Goal: Task Accomplishment & Management: Use online tool/utility

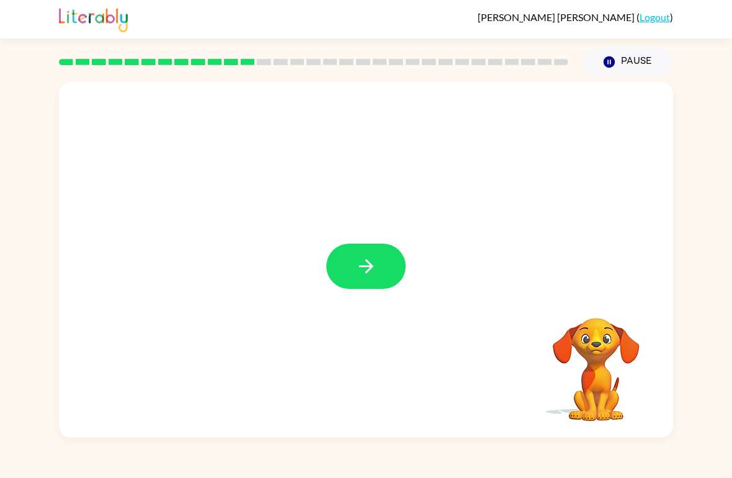
click at [370, 259] on icon "button" at bounding box center [367, 267] width 22 height 22
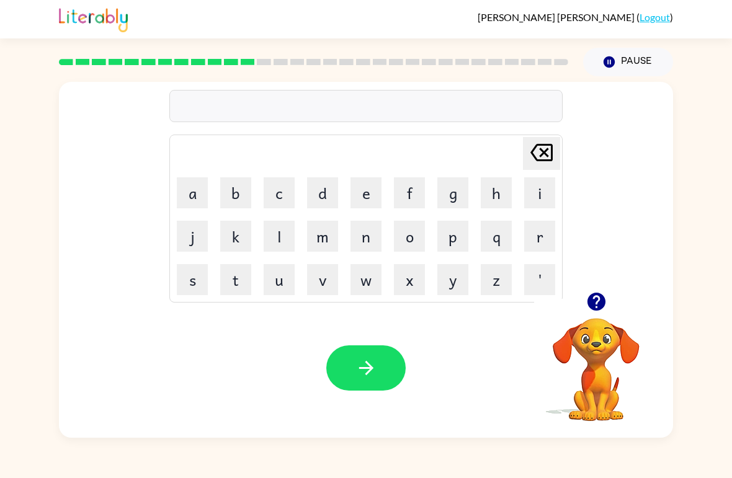
click at [602, 306] on icon "button" at bounding box center [596, 302] width 18 height 18
click at [598, 304] on icon "button" at bounding box center [596, 302] width 18 height 18
click at [596, 306] on icon "button" at bounding box center [596, 302] width 18 height 18
click at [231, 202] on button "b" at bounding box center [235, 192] width 31 height 31
click at [363, 194] on button "e" at bounding box center [366, 192] width 31 height 31
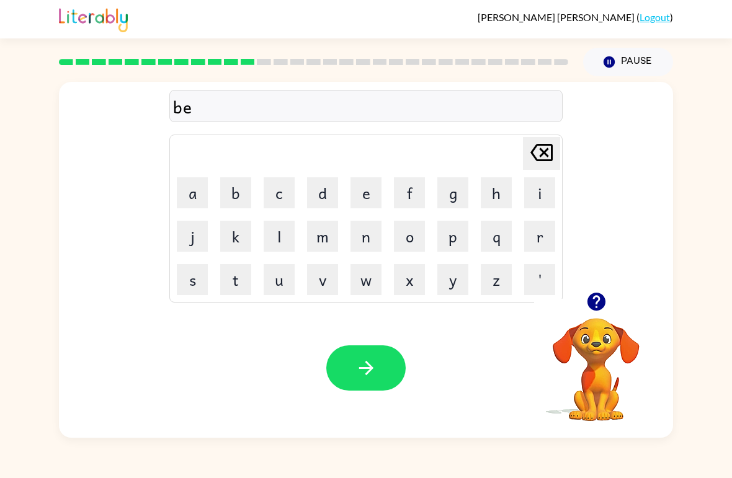
click at [231, 284] on button "t" at bounding box center [235, 279] width 31 height 31
click at [238, 273] on button "t" at bounding box center [235, 279] width 31 height 31
click at [536, 186] on button "i" at bounding box center [539, 192] width 31 height 31
click at [318, 239] on button "m" at bounding box center [322, 236] width 31 height 31
click at [379, 197] on button "e" at bounding box center [366, 192] width 31 height 31
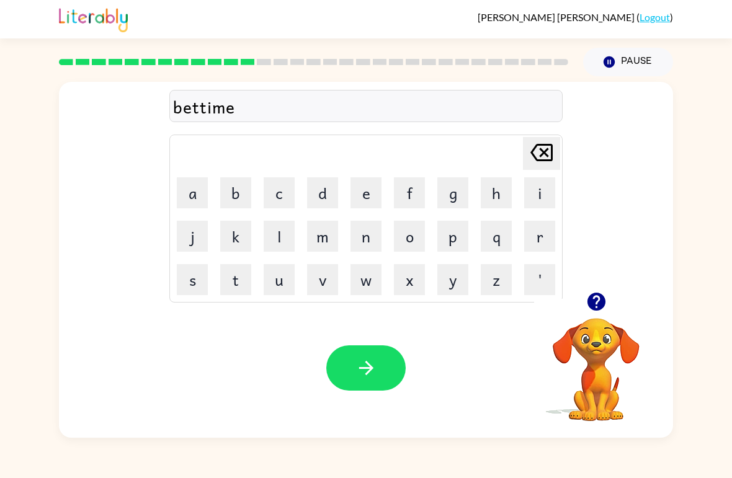
click at [385, 383] on button "button" at bounding box center [365, 368] width 79 height 45
click at [235, 192] on button "b" at bounding box center [235, 192] width 31 height 31
click at [531, 190] on button "i" at bounding box center [539, 192] width 31 height 31
click at [239, 278] on button "t" at bounding box center [235, 279] width 31 height 31
click at [369, 242] on button "n" at bounding box center [366, 236] width 31 height 31
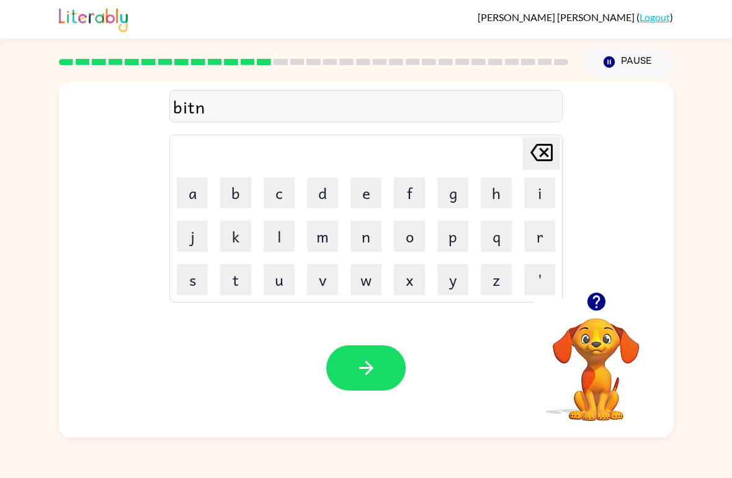
click at [361, 193] on button "e" at bounding box center [366, 192] width 31 height 31
click at [200, 276] on button "s" at bounding box center [192, 279] width 31 height 31
click at [383, 356] on button "button" at bounding box center [365, 368] width 79 height 45
click at [240, 204] on button "b" at bounding box center [235, 192] width 31 height 31
click at [543, 196] on button "i" at bounding box center [539, 192] width 31 height 31
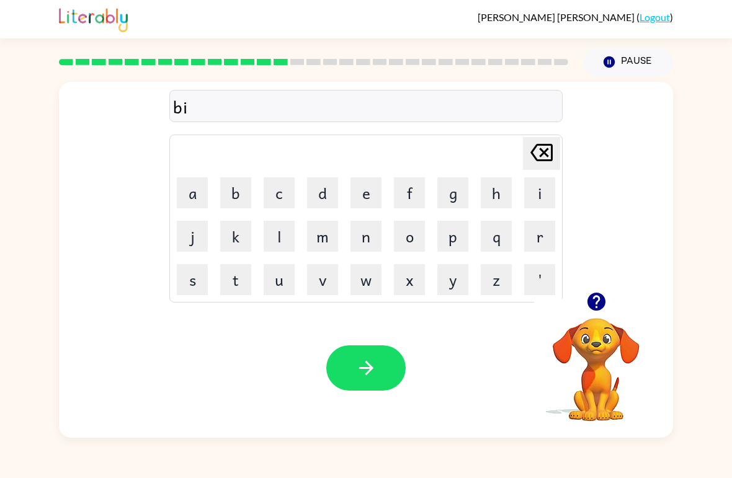
click at [280, 230] on button "l" at bounding box center [279, 236] width 31 height 31
click at [603, 306] on icon "button" at bounding box center [596, 302] width 18 height 18
click at [368, 192] on button "e" at bounding box center [366, 192] width 31 height 31
click at [527, 197] on button "i" at bounding box center [539, 192] width 31 height 31
click at [373, 366] on icon "button" at bounding box center [367, 368] width 22 height 22
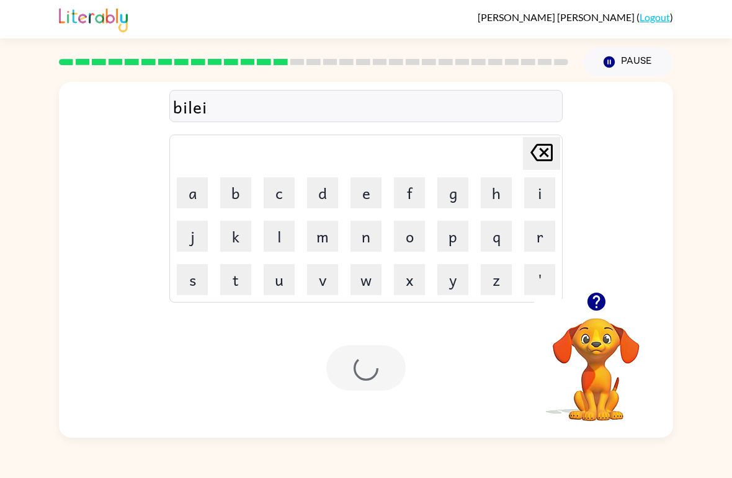
click at [377, 375] on div at bounding box center [365, 368] width 79 height 45
click at [376, 375] on div at bounding box center [365, 368] width 79 height 45
click at [351, 376] on div at bounding box center [365, 368] width 79 height 45
click at [351, 375] on div at bounding box center [365, 368] width 79 height 45
click at [369, 389] on div at bounding box center [365, 368] width 79 height 45
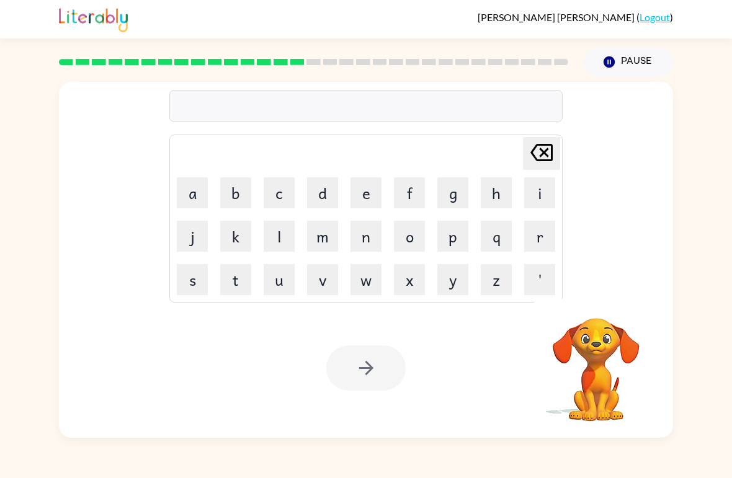
click at [370, 362] on div at bounding box center [365, 368] width 79 height 45
click at [250, 276] on button "t" at bounding box center [235, 279] width 31 height 31
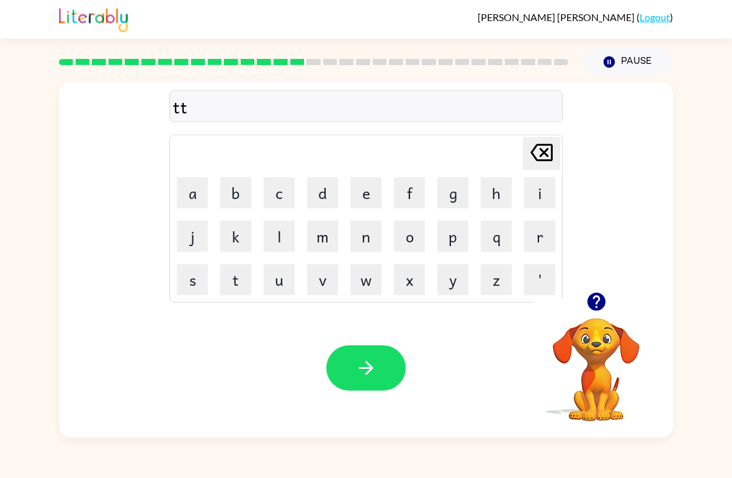
click at [536, 158] on icon at bounding box center [542, 152] width 22 height 17
click at [271, 276] on button "u" at bounding box center [279, 279] width 31 height 31
click at [527, 240] on button "r" at bounding box center [539, 236] width 31 height 31
click at [353, 241] on button "n" at bounding box center [366, 236] width 31 height 31
click at [350, 367] on button "button" at bounding box center [365, 368] width 79 height 45
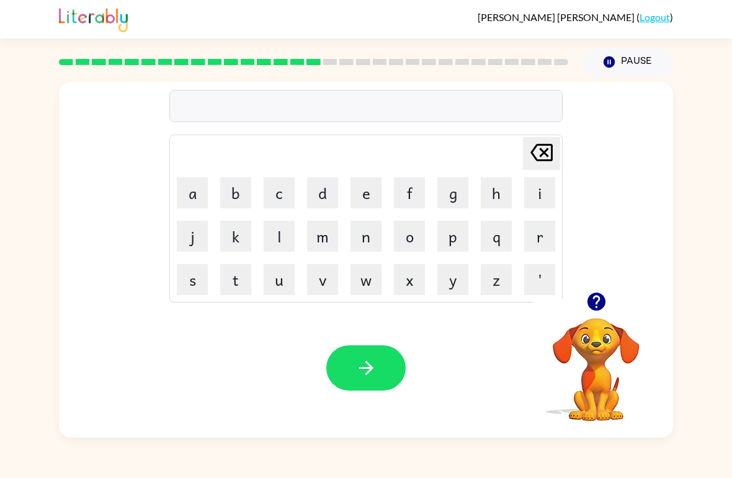
click at [182, 277] on button "s" at bounding box center [192, 279] width 31 height 31
click at [189, 184] on button "a" at bounding box center [192, 192] width 31 height 31
click at [228, 282] on button "t" at bounding box center [235, 279] width 31 height 31
click at [375, 358] on icon "button" at bounding box center [367, 368] width 22 height 22
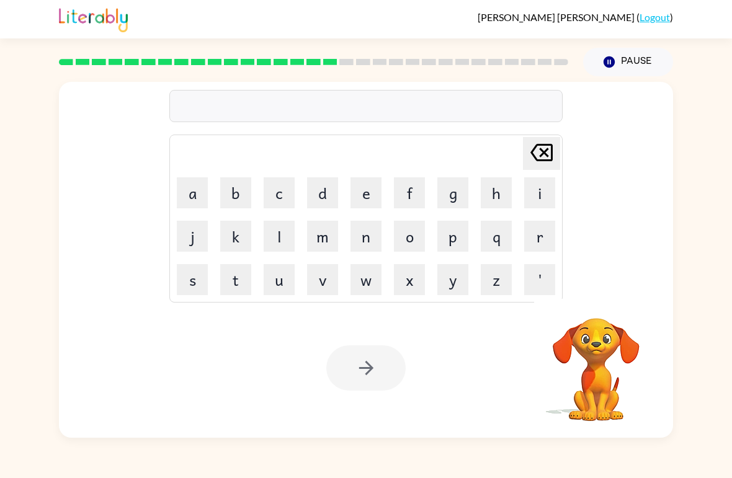
click at [545, 156] on icon "[PERSON_NAME] last character input" at bounding box center [542, 153] width 30 height 30
click at [516, 150] on td "[PERSON_NAME] last character input" at bounding box center [366, 154] width 390 height 34
click at [515, 149] on td "[PERSON_NAME] last character input" at bounding box center [366, 154] width 390 height 34
click at [575, 120] on div "[PERSON_NAME] last character input a b c d e f g h i j k l m n o p q r s t u v …" at bounding box center [366, 187] width 614 height 210
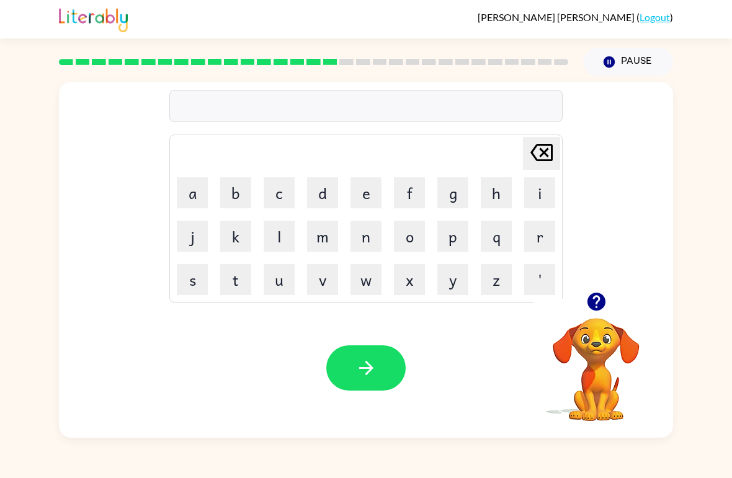
click at [455, 193] on button "g" at bounding box center [452, 192] width 31 height 31
click at [539, 243] on button "r" at bounding box center [539, 236] width 31 height 31
click at [540, 184] on button "i" at bounding box center [539, 192] width 31 height 31
click at [317, 250] on button "m" at bounding box center [322, 236] width 31 height 31
click at [354, 181] on button "e" at bounding box center [366, 192] width 31 height 31
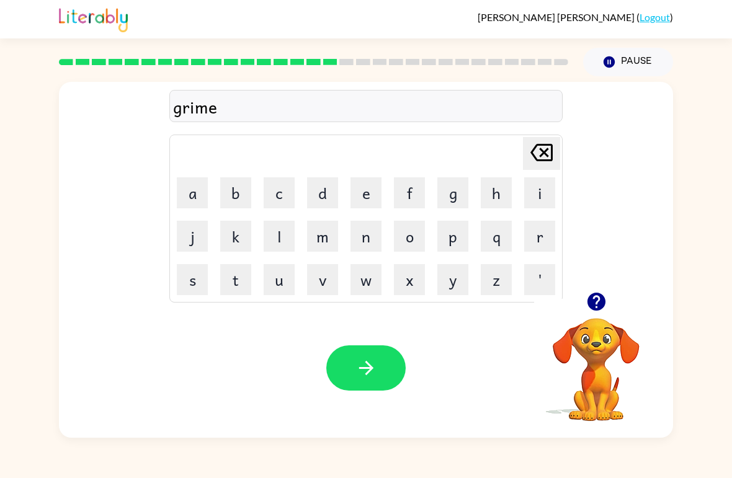
click at [534, 198] on button "i" at bounding box center [539, 192] width 31 height 31
click at [376, 367] on icon "button" at bounding box center [367, 368] width 22 height 22
click at [249, 179] on button "b" at bounding box center [235, 192] width 31 height 31
click at [280, 235] on button "l" at bounding box center [279, 236] width 31 height 31
click at [199, 192] on button "a" at bounding box center [192, 192] width 31 height 31
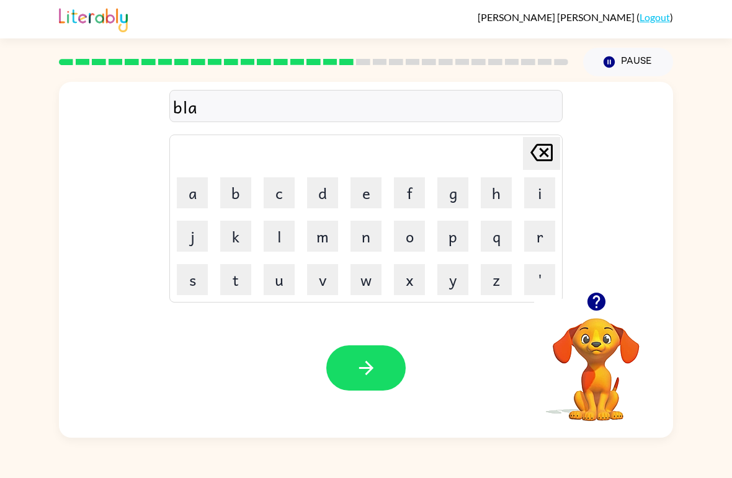
click at [189, 294] on button "s" at bounding box center [192, 279] width 31 height 31
click at [230, 289] on button "t" at bounding box center [235, 279] width 31 height 31
click at [540, 194] on button "i" at bounding box center [539, 192] width 31 height 31
click at [274, 207] on button "c" at bounding box center [279, 192] width 31 height 31
click at [371, 375] on icon "button" at bounding box center [367, 368] width 22 height 22
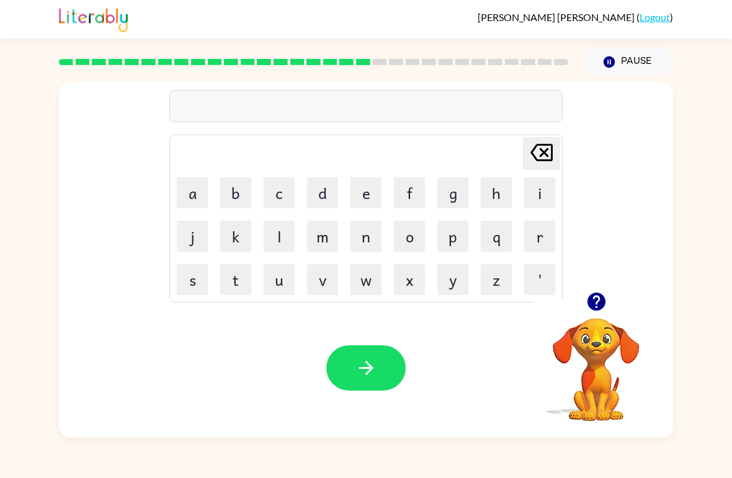
click at [603, 285] on div "[PERSON_NAME] last character input a b c d e f g h i j k l m n o p q r s t u v …" at bounding box center [366, 187] width 614 height 210
click at [596, 303] on icon "button" at bounding box center [597, 302] width 22 height 22
click at [589, 300] on icon "button" at bounding box center [596, 302] width 18 height 18
click at [328, 195] on button "d" at bounding box center [322, 192] width 31 height 31
click at [537, 192] on button "i" at bounding box center [539, 192] width 31 height 31
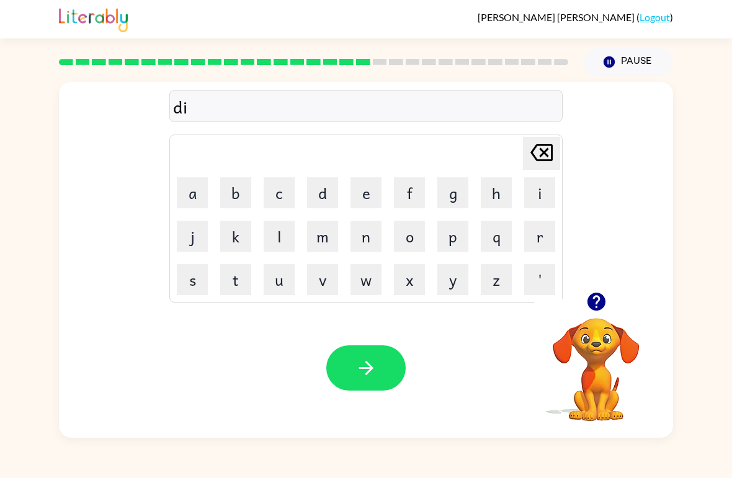
click at [195, 283] on button "s" at bounding box center [192, 279] width 31 height 31
click at [457, 239] on button "p" at bounding box center [452, 236] width 31 height 31
click at [277, 236] on button "l" at bounding box center [279, 236] width 31 height 31
click at [195, 205] on button "a" at bounding box center [192, 192] width 31 height 31
click at [532, 197] on button "i" at bounding box center [539, 192] width 31 height 31
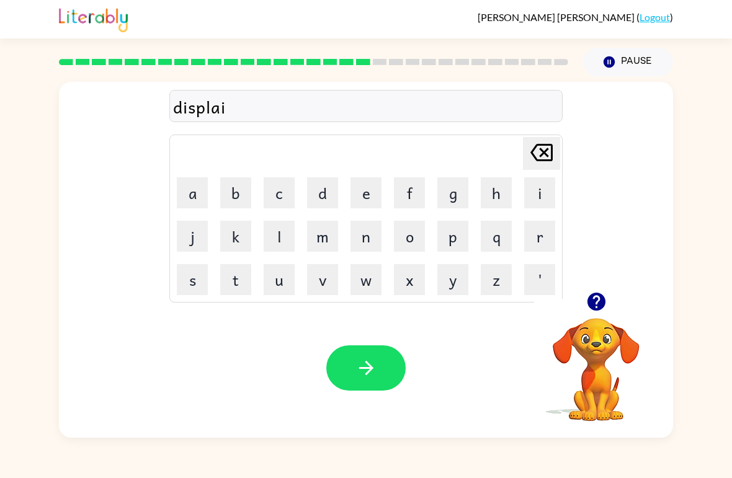
click at [369, 377] on icon "button" at bounding box center [367, 368] width 22 height 22
click at [596, 298] on icon "button" at bounding box center [597, 302] width 22 height 22
click at [315, 200] on button "d" at bounding box center [322, 192] width 31 height 31
click at [402, 241] on button "o" at bounding box center [409, 236] width 31 height 31
click at [201, 281] on button "s" at bounding box center [192, 279] width 31 height 31
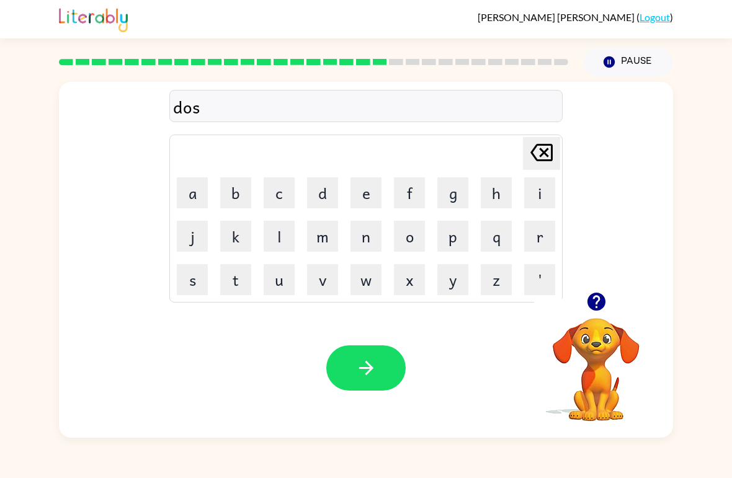
click at [243, 283] on button "t" at bounding box center [235, 279] width 31 height 31
click at [198, 245] on button "j" at bounding box center [192, 236] width 31 height 31
click at [540, 155] on icon "[PERSON_NAME] last character input" at bounding box center [542, 153] width 30 height 30
click at [529, 189] on button "i" at bounding box center [539, 192] width 31 height 31
click at [273, 194] on button "c" at bounding box center [279, 192] width 31 height 31
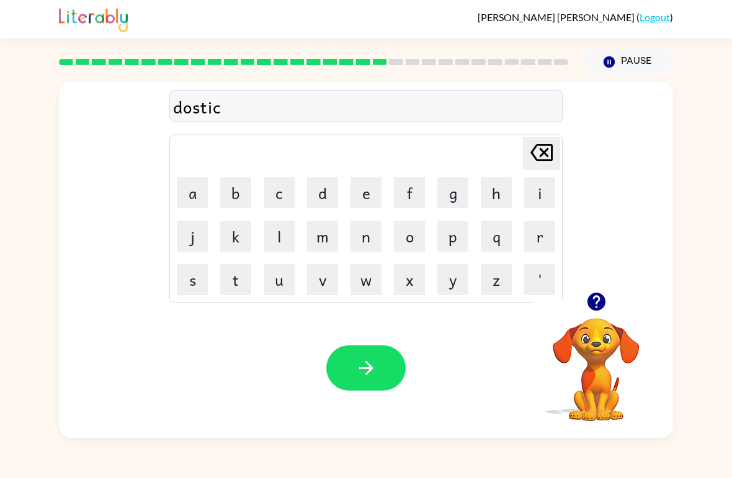
click at [351, 352] on button "button" at bounding box center [365, 368] width 79 height 45
click at [196, 288] on button "s" at bounding box center [192, 279] width 31 height 31
click at [370, 196] on button "e" at bounding box center [366, 192] width 31 height 31
click at [238, 286] on button "t" at bounding box center [235, 279] width 31 height 31
click at [367, 190] on button "e" at bounding box center [366, 192] width 31 height 31
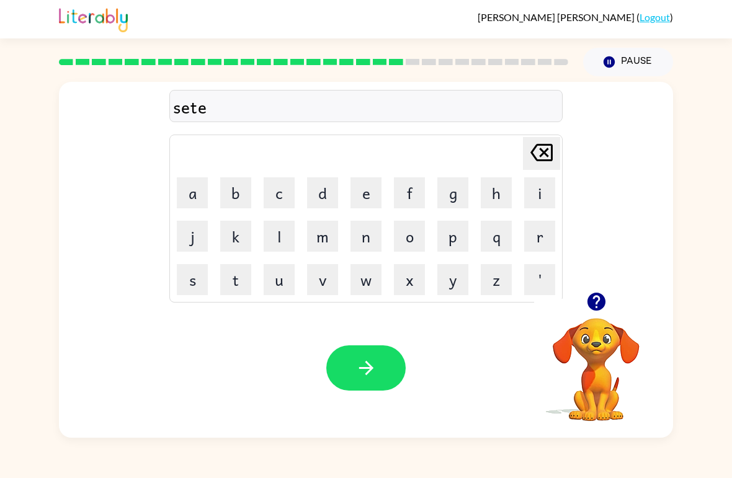
click at [452, 238] on button "p" at bounding box center [452, 236] width 31 height 31
click at [530, 193] on button "i" at bounding box center [539, 192] width 31 height 31
click at [324, 193] on button "d" at bounding box center [322, 192] width 31 height 31
click at [365, 360] on icon "button" at bounding box center [367, 368] width 22 height 22
click at [528, 228] on button "r" at bounding box center [539, 236] width 31 height 31
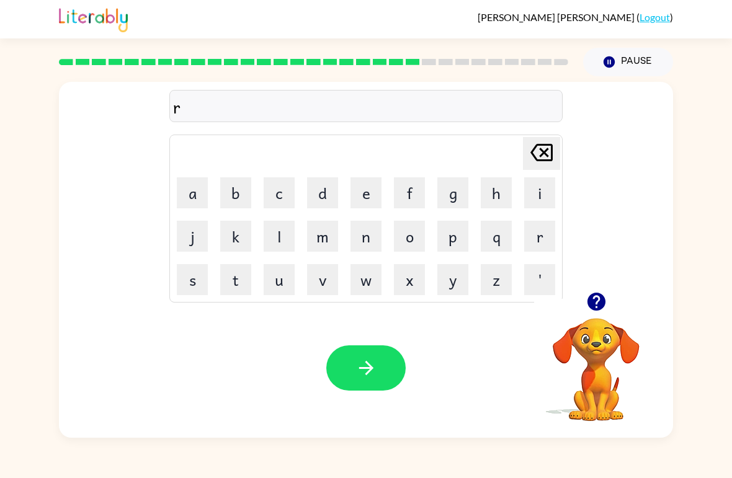
click at [360, 195] on button "e" at bounding box center [366, 192] width 31 height 31
click at [530, 193] on button "i" at bounding box center [539, 192] width 31 height 31
click at [362, 242] on button "n" at bounding box center [366, 236] width 31 height 31
click at [277, 191] on button "c" at bounding box center [279, 192] width 31 height 31
click at [410, 239] on button "o" at bounding box center [409, 236] width 31 height 31
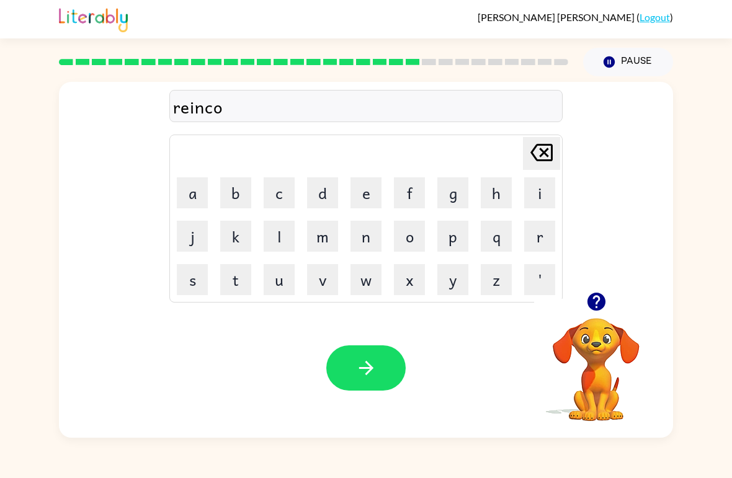
click at [282, 279] on button "u" at bounding box center [279, 279] width 31 height 31
click at [321, 193] on button "d" at bounding box center [322, 192] width 31 height 31
click at [365, 370] on icon "button" at bounding box center [367, 368] width 22 height 22
click at [323, 240] on button "m" at bounding box center [322, 236] width 31 height 31
click at [187, 202] on button "a" at bounding box center [192, 192] width 31 height 31
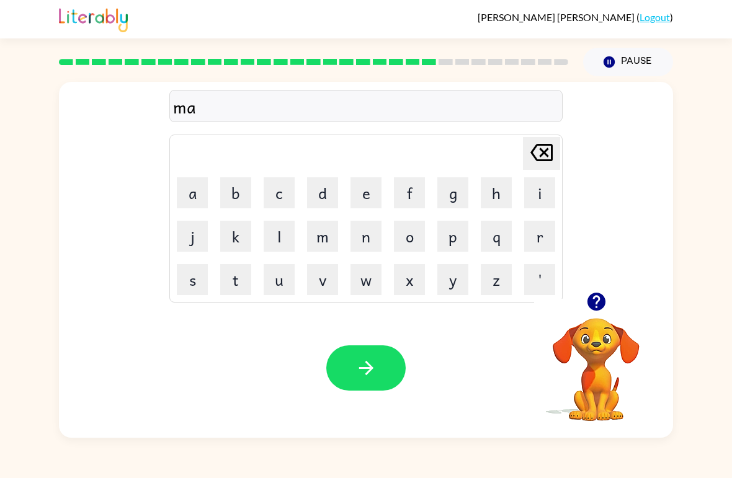
click at [593, 315] on button "button" at bounding box center [597, 302] width 32 height 32
click at [526, 232] on button "r" at bounding box center [539, 236] width 31 height 31
click at [294, 194] on button "c" at bounding box center [279, 192] width 31 height 31
click at [365, 191] on button "e" at bounding box center [366, 192] width 31 height 31
click at [534, 243] on button "r" at bounding box center [539, 236] width 31 height 31
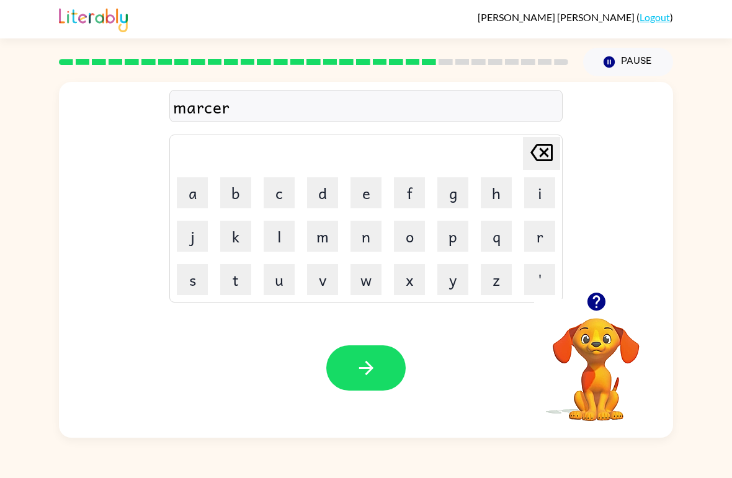
click at [383, 372] on button "button" at bounding box center [365, 368] width 79 height 45
click at [311, 192] on button "d" at bounding box center [322, 192] width 31 height 31
click at [186, 200] on button "a" at bounding box center [192, 192] width 31 height 31
click at [364, 235] on button "n" at bounding box center [366, 236] width 31 height 31
click at [283, 194] on button "c" at bounding box center [279, 192] width 31 height 31
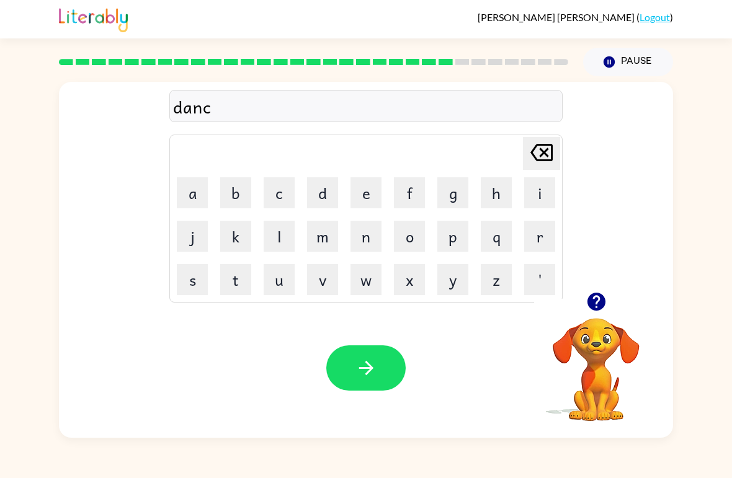
click at [529, 194] on button "i" at bounding box center [539, 192] width 31 height 31
click at [369, 238] on button "n" at bounding box center [366, 236] width 31 height 31
click at [451, 197] on button "g" at bounding box center [452, 192] width 31 height 31
click at [370, 361] on icon "button" at bounding box center [367, 368] width 22 height 22
click at [457, 196] on button "g" at bounding box center [452, 192] width 31 height 31
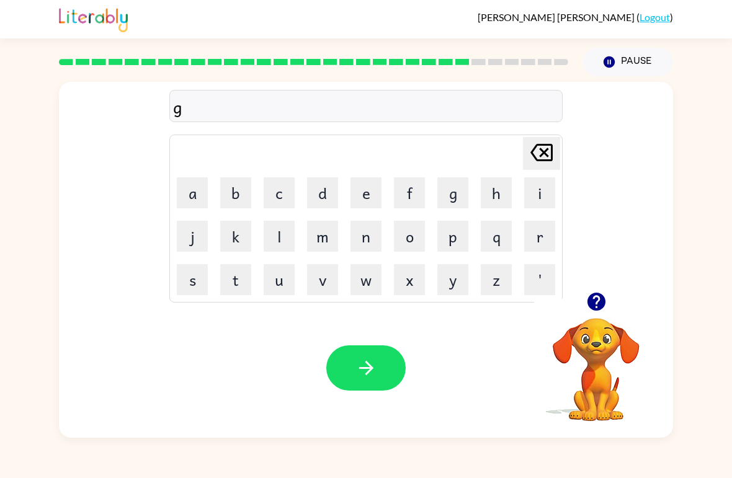
click at [414, 240] on button "o" at bounding box center [409, 236] width 31 height 31
click at [444, 195] on button "g" at bounding box center [452, 192] width 31 height 31
click at [280, 243] on button "l" at bounding box center [279, 236] width 31 height 31
click at [537, 191] on button "i" at bounding box center [539, 192] width 31 height 31
click at [358, 236] on button "n" at bounding box center [366, 236] width 31 height 31
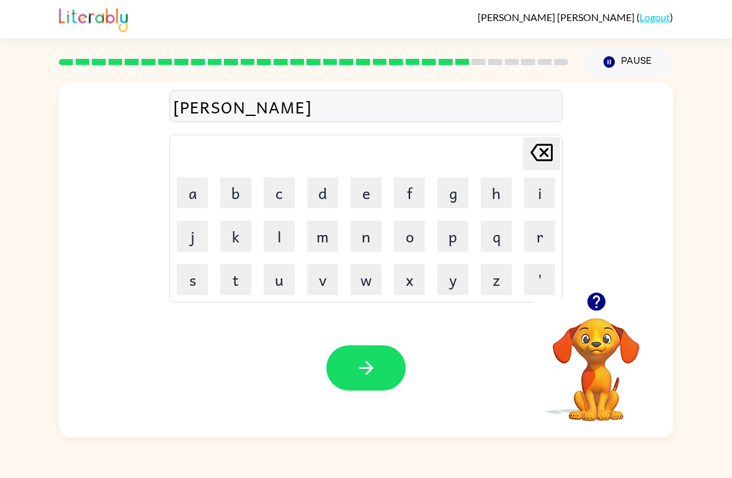
click at [369, 369] on icon "button" at bounding box center [366, 368] width 14 height 14
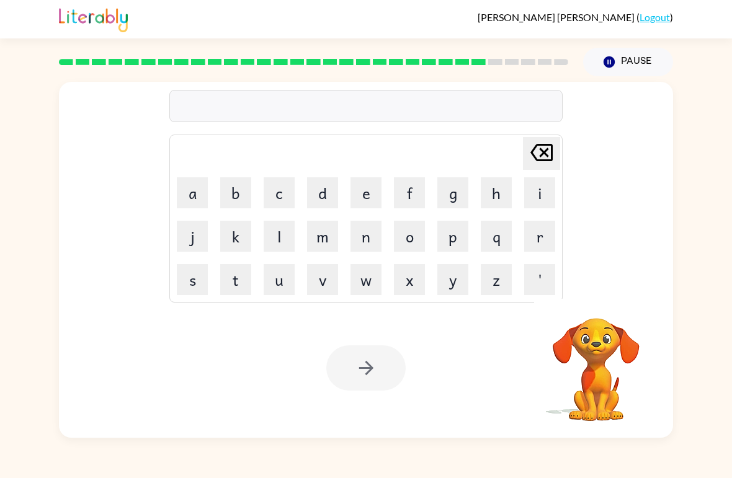
click at [452, 207] on button "g" at bounding box center [452, 192] width 31 height 31
click at [411, 232] on button "o" at bounding box center [409, 236] width 31 height 31
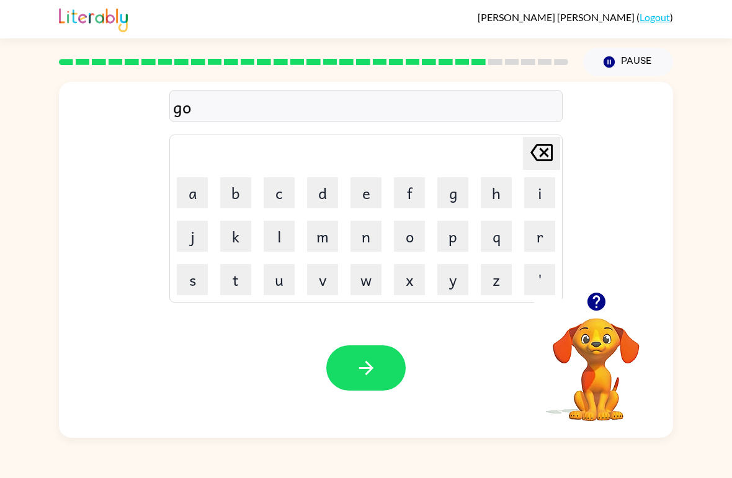
click at [308, 281] on button "v" at bounding box center [322, 279] width 31 height 31
click at [356, 199] on button "e" at bounding box center [366, 192] width 31 height 31
click at [537, 241] on button "r" at bounding box center [539, 236] width 31 height 31
click at [326, 235] on button "m" at bounding box center [322, 236] width 31 height 31
click at [354, 197] on button "e" at bounding box center [366, 192] width 31 height 31
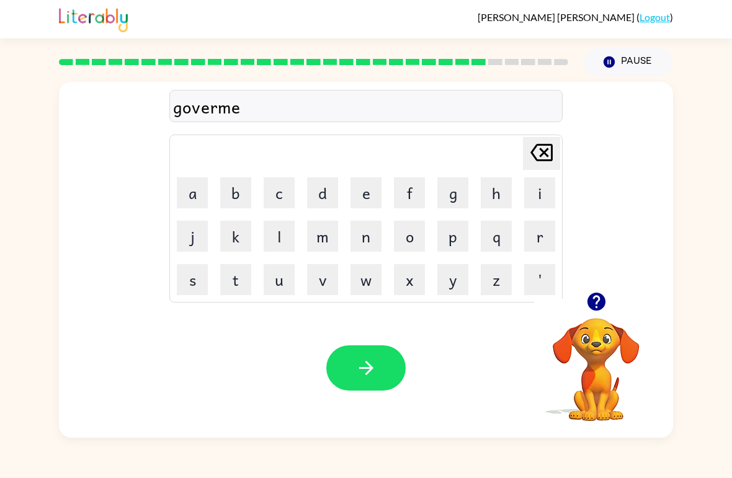
click at [369, 240] on button "n" at bounding box center [366, 236] width 31 height 31
click at [363, 363] on icon "button" at bounding box center [367, 368] width 22 height 22
click at [194, 284] on button "s" at bounding box center [192, 279] width 31 height 31
click at [232, 280] on button "t" at bounding box center [235, 279] width 31 height 31
click at [536, 240] on button "r" at bounding box center [539, 236] width 31 height 31
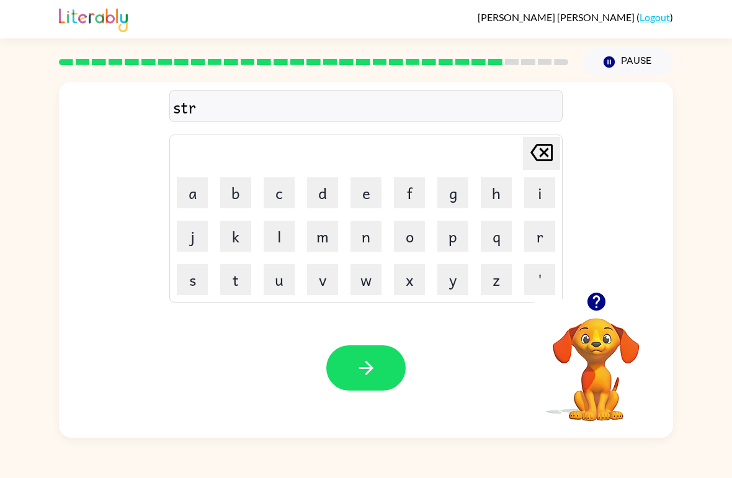
click at [536, 204] on button "i" at bounding box center [539, 192] width 31 height 31
click at [364, 241] on button "n" at bounding box center [366, 236] width 31 height 31
click at [456, 198] on button "g" at bounding box center [452, 192] width 31 height 31
click at [375, 357] on button "button" at bounding box center [365, 368] width 79 height 45
click at [203, 294] on button "s" at bounding box center [192, 279] width 31 height 31
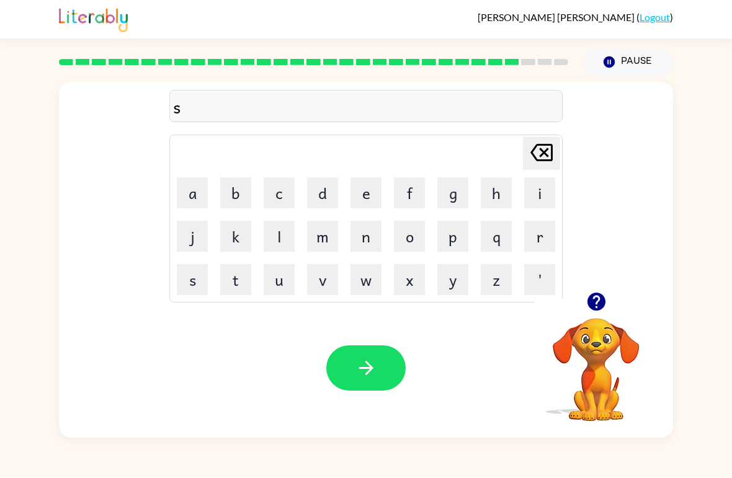
click at [482, 195] on button "h" at bounding box center [496, 192] width 31 height 31
click at [199, 197] on button "a" at bounding box center [192, 192] width 31 height 31
click at [453, 235] on button "p" at bounding box center [452, 236] width 31 height 31
click at [371, 194] on button "e" at bounding box center [366, 192] width 31 height 31
click at [361, 372] on icon "button" at bounding box center [367, 368] width 22 height 22
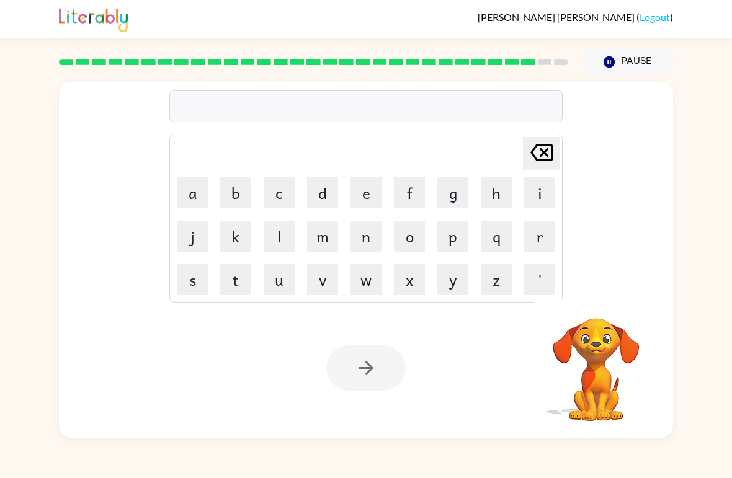
click at [363, 187] on button "e" at bounding box center [366, 192] width 31 height 31
click at [408, 277] on button "x" at bounding box center [409, 279] width 31 height 31
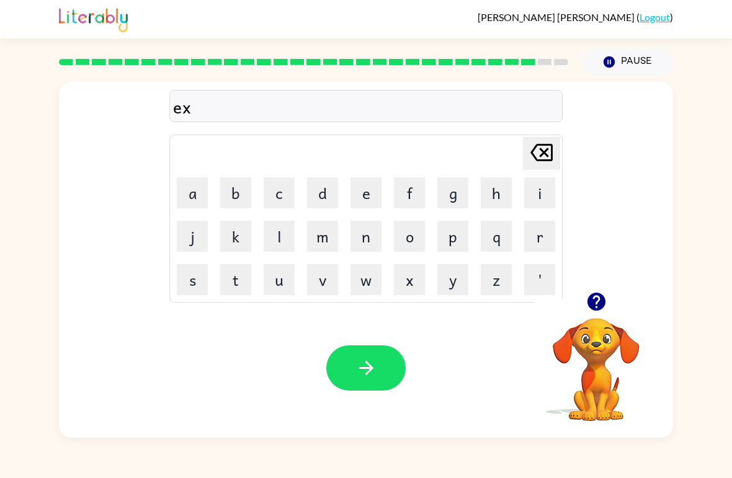
click at [366, 199] on button "e" at bounding box center [366, 192] width 31 height 31
click at [290, 238] on button "l" at bounding box center [279, 236] width 31 height 31
click at [370, 194] on button "e" at bounding box center [366, 192] width 31 height 31
click at [363, 247] on button "n" at bounding box center [366, 236] width 31 height 31
click at [230, 279] on button "t" at bounding box center [235, 279] width 31 height 31
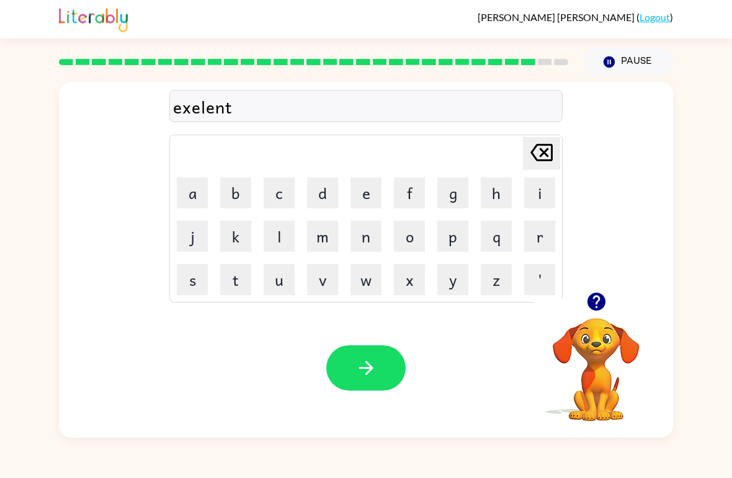
click at [374, 368] on icon "button" at bounding box center [367, 368] width 22 height 22
click at [451, 284] on button "y" at bounding box center [452, 279] width 31 height 31
click at [410, 240] on button "o" at bounding box center [409, 236] width 31 height 31
click at [235, 197] on button "b" at bounding box center [235, 192] width 31 height 31
click at [366, 197] on button "e" at bounding box center [366, 192] width 31 height 31
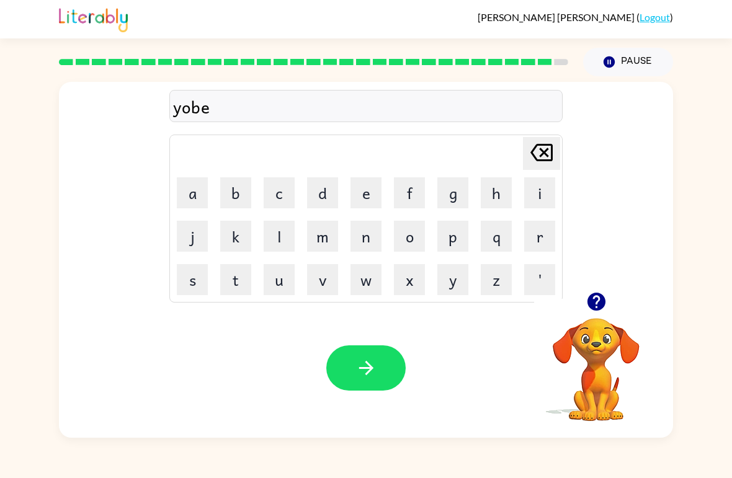
click at [540, 236] on button "r" at bounding box center [539, 236] width 31 height 31
click at [285, 191] on button "c" at bounding box center [279, 192] width 31 height 31
click at [374, 194] on button "e" at bounding box center [366, 192] width 31 height 31
click at [537, 189] on button "i" at bounding box center [539, 192] width 31 height 31
click at [361, 239] on button "n" at bounding box center [366, 236] width 31 height 31
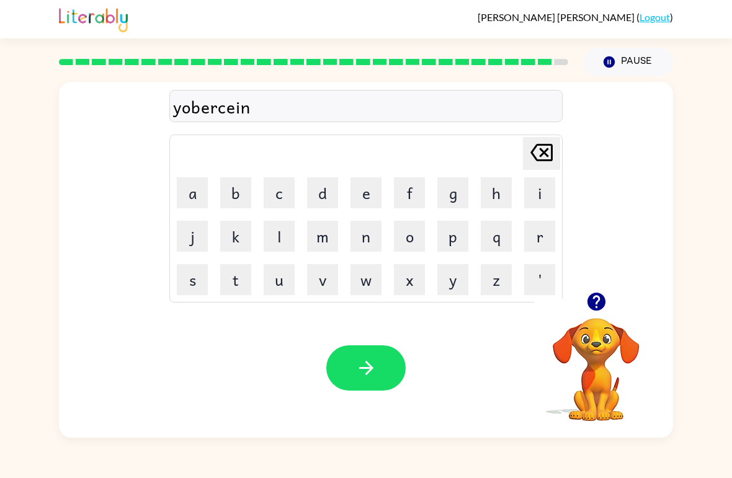
click at [384, 367] on button "button" at bounding box center [365, 368] width 79 height 45
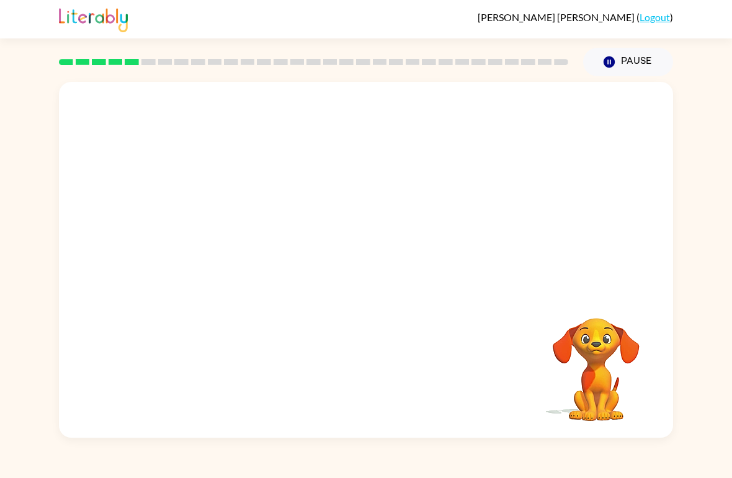
click at [204, 148] on video "Your browser must support playing .mp4 files to use Literably. Please try using…" at bounding box center [366, 187] width 614 height 210
click at [367, 266] on div at bounding box center [365, 266] width 79 height 45
click at [357, 277] on icon "button" at bounding box center [367, 267] width 22 height 22
click at [385, 271] on div at bounding box center [365, 266] width 79 height 45
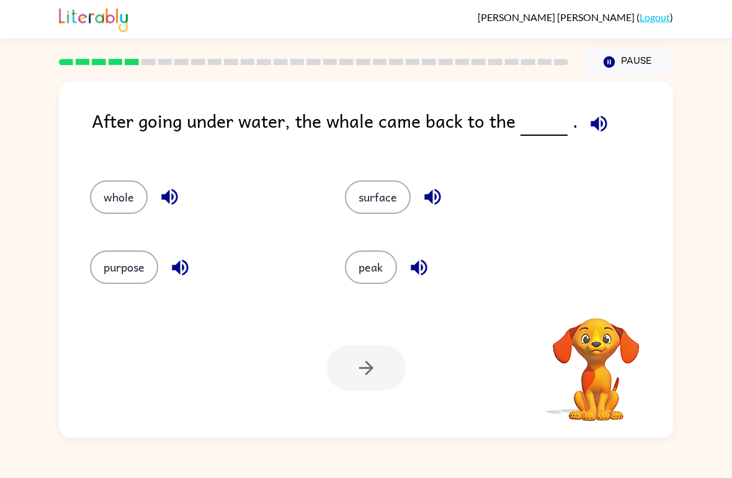
click at [400, 261] on div "peak" at bounding box center [458, 268] width 226 height 34
click at [367, 284] on button "peak" at bounding box center [371, 268] width 52 height 34
click at [404, 262] on button "button" at bounding box center [419, 268] width 32 height 32
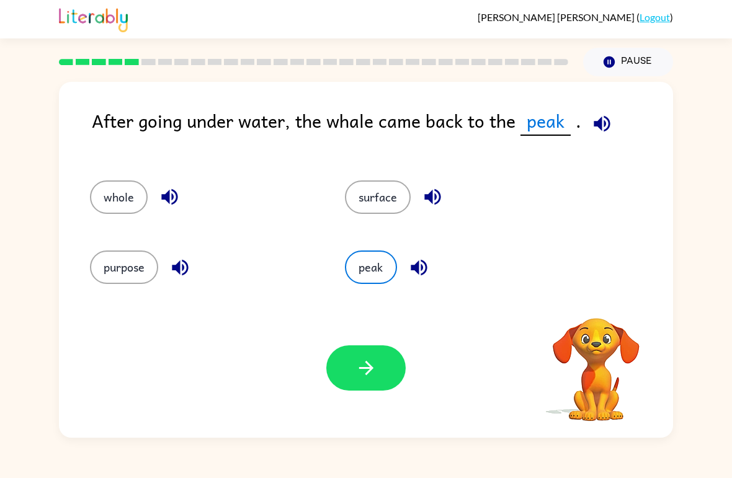
click at [393, 267] on button "peak" at bounding box center [371, 268] width 52 height 34
click at [378, 377] on button "button" at bounding box center [365, 368] width 79 height 45
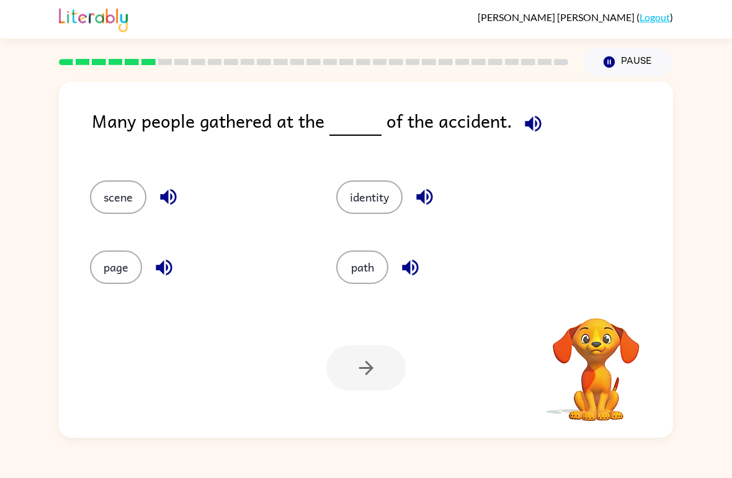
click at [117, 194] on button "scene" at bounding box center [118, 198] width 56 height 34
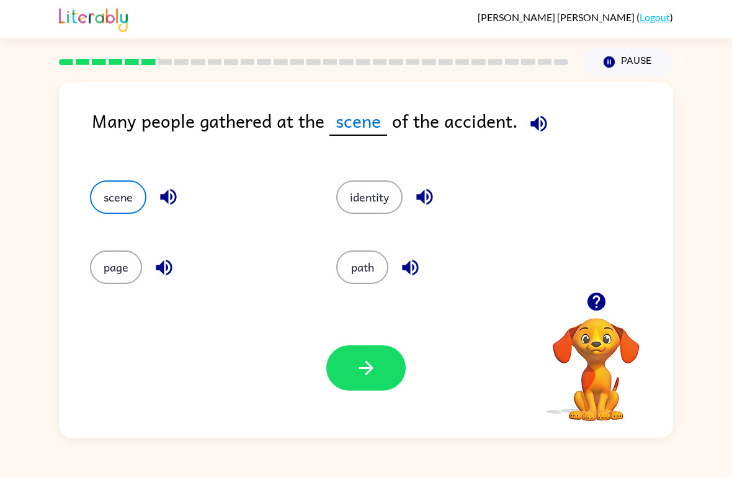
click at [366, 371] on icon "button" at bounding box center [367, 368] width 22 height 22
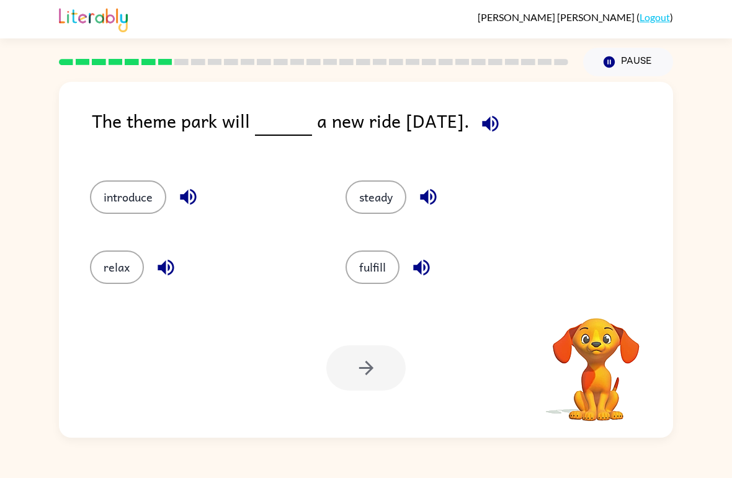
click at [119, 252] on button "relax" at bounding box center [117, 268] width 54 height 34
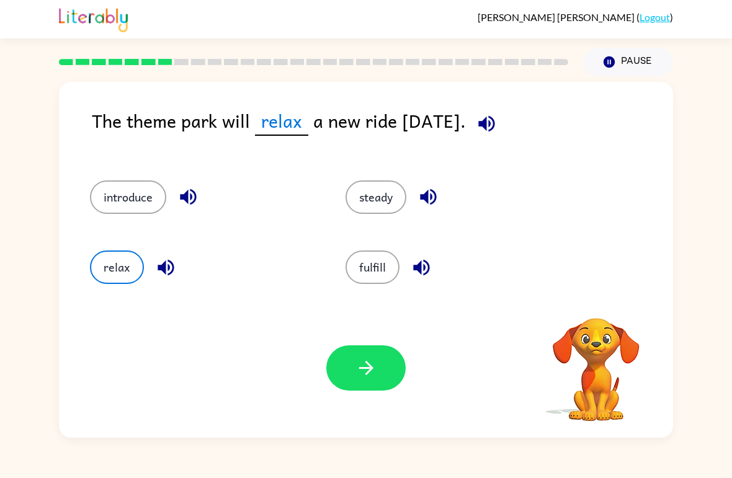
click at [361, 374] on icon "button" at bounding box center [367, 368] width 22 height 22
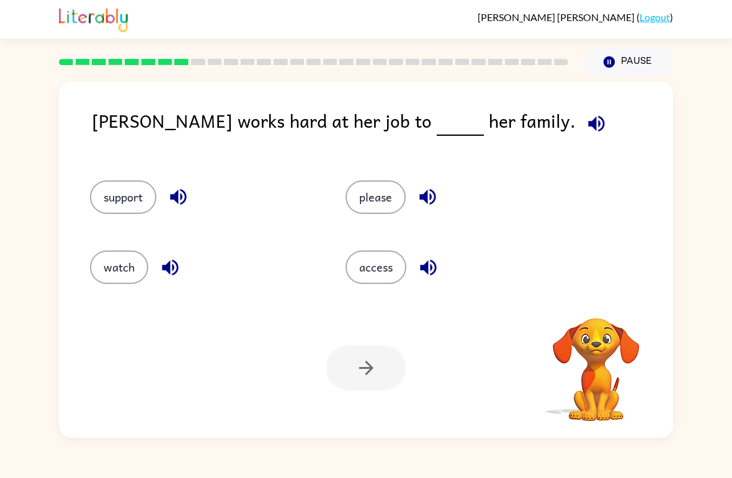
click at [101, 187] on button "support" at bounding box center [123, 198] width 66 height 34
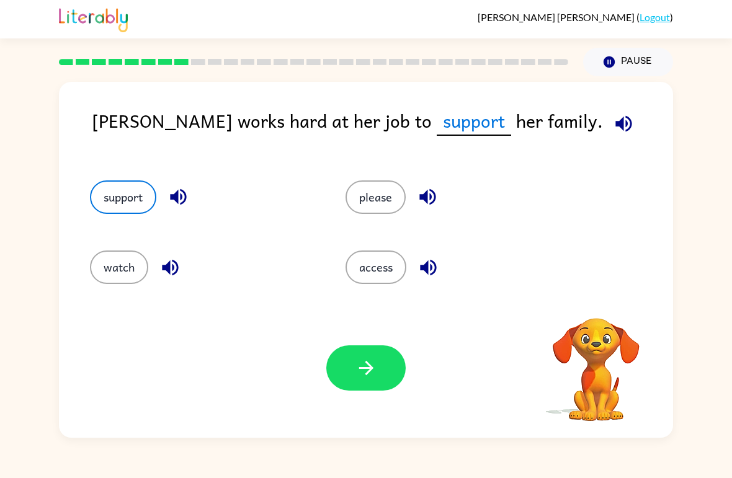
click at [351, 380] on button "button" at bounding box center [365, 368] width 79 height 45
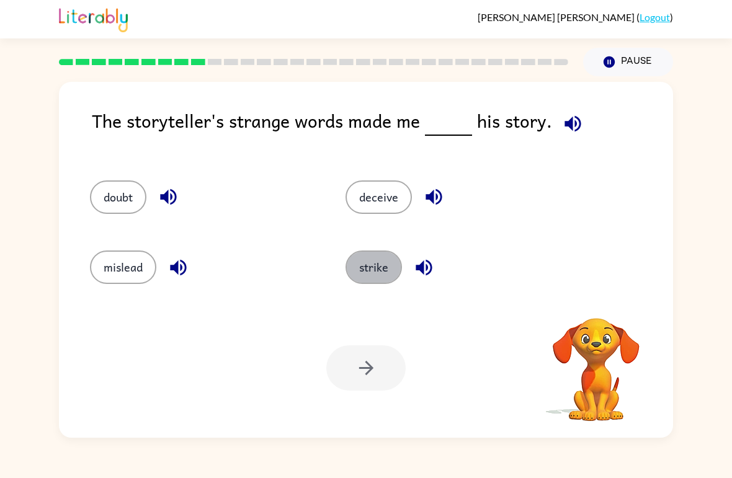
click at [372, 273] on button "strike" at bounding box center [374, 268] width 56 height 34
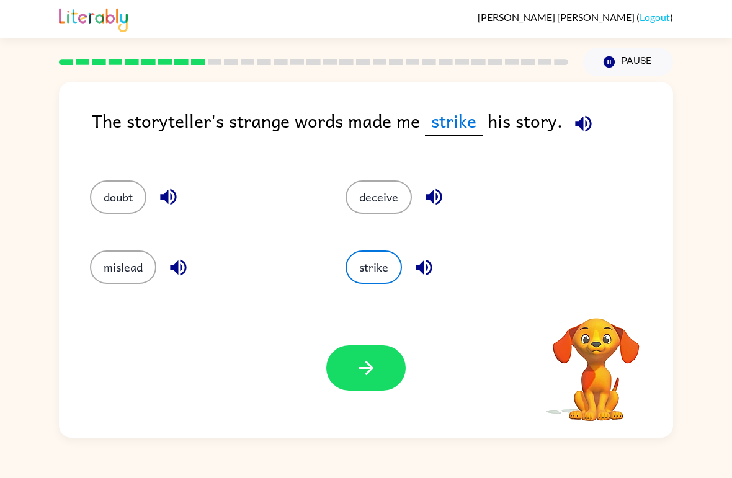
click at [368, 364] on icon "button" at bounding box center [366, 368] width 14 height 14
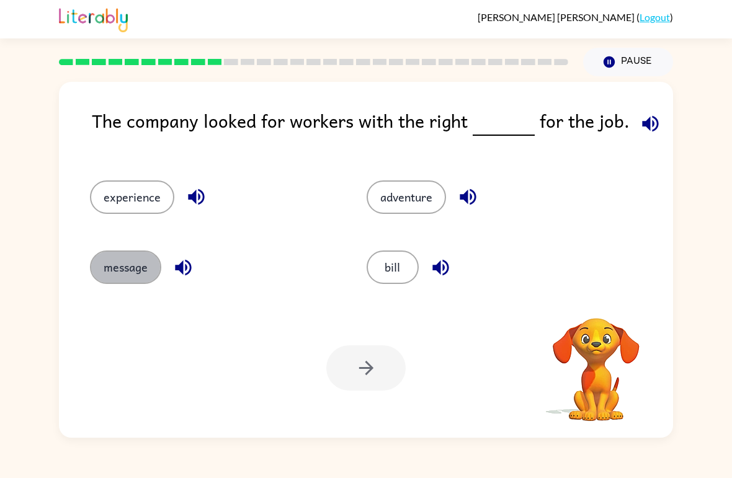
click at [104, 267] on button "message" at bounding box center [125, 268] width 71 height 34
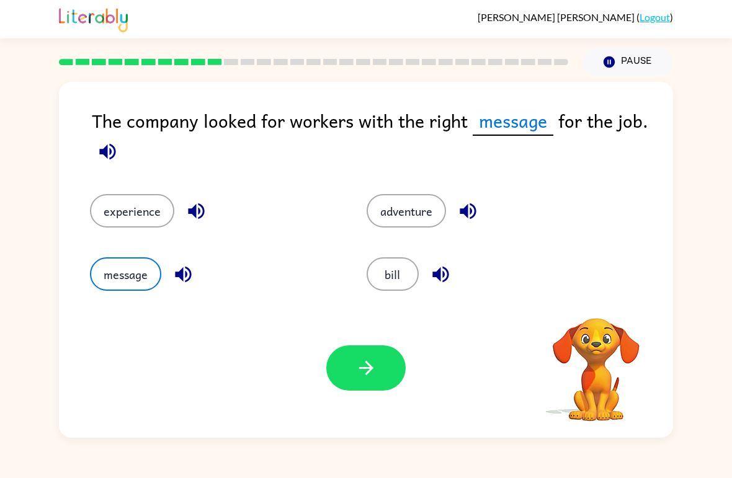
click at [366, 363] on icon "button" at bounding box center [366, 368] width 14 height 14
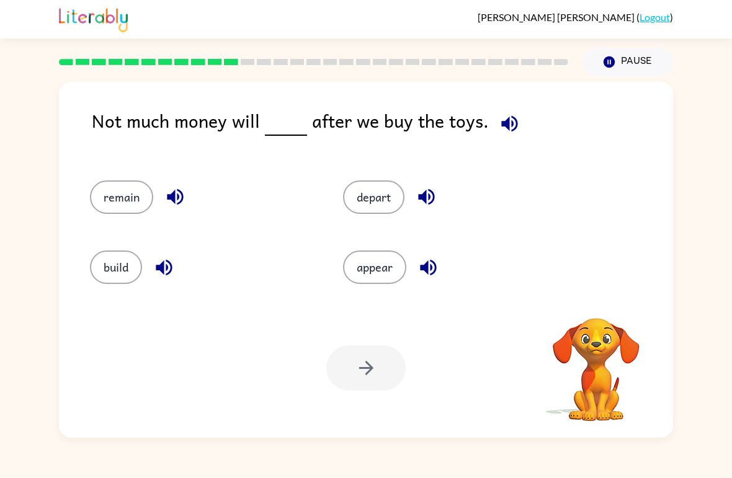
click at [414, 205] on button "button" at bounding box center [427, 197] width 32 height 32
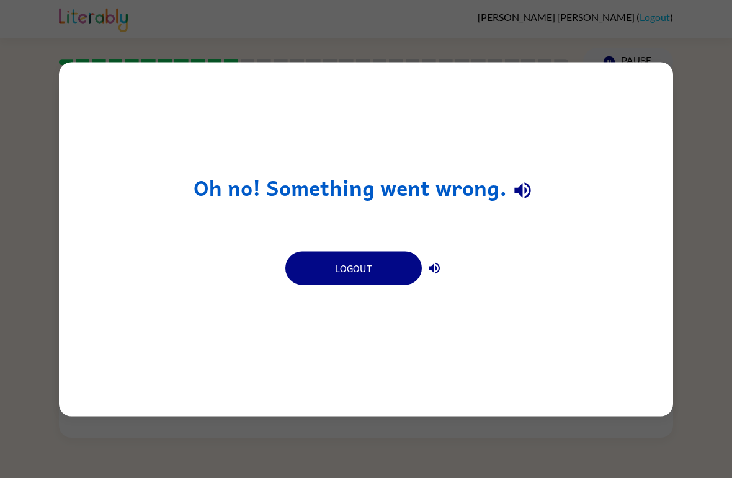
click at [696, 63] on div "Oh no! Something went wrong. Logout" at bounding box center [366, 239] width 732 height 478
click at [691, 80] on div "Oh no! Something went wrong. Logout" at bounding box center [366, 239] width 732 height 478
click at [363, 284] on button "Logout" at bounding box center [353, 268] width 137 height 34
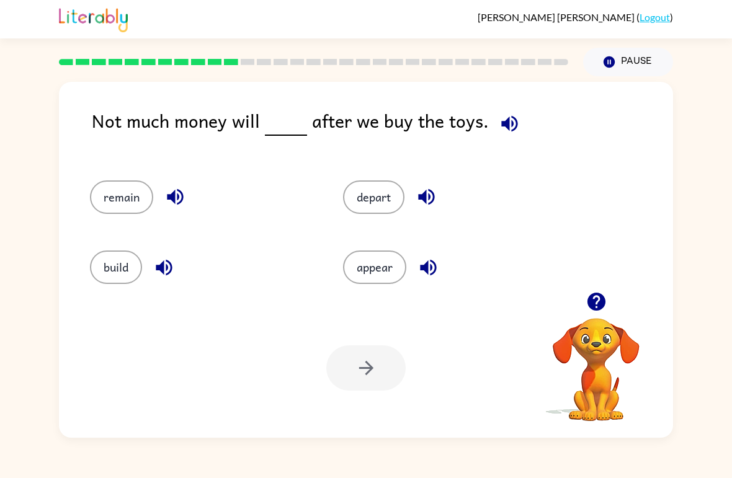
click at [119, 260] on button "build" at bounding box center [116, 268] width 52 height 34
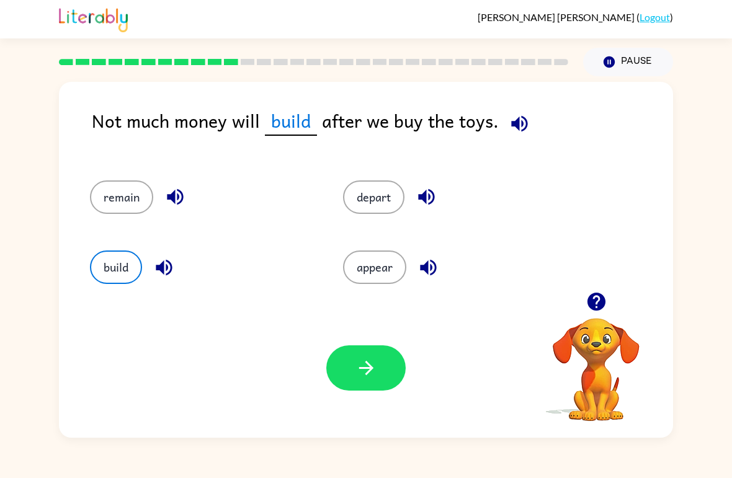
click at [365, 372] on icon "button" at bounding box center [367, 368] width 22 height 22
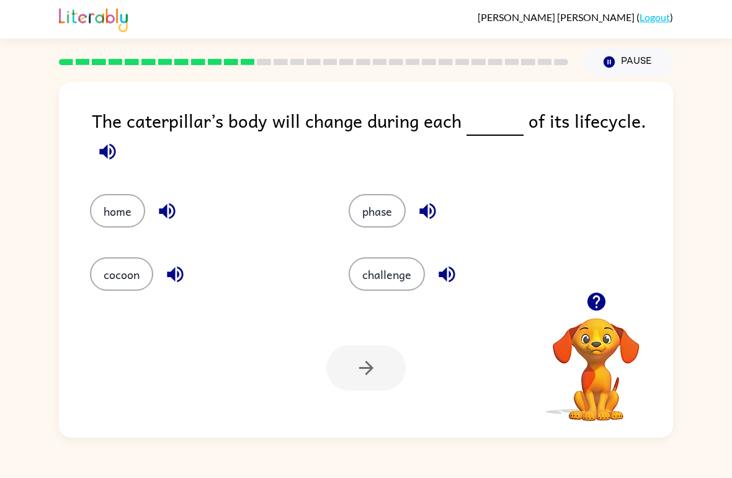
click at [403, 278] on button "challenge" at bounding box center [387, 275] width 76 height 34
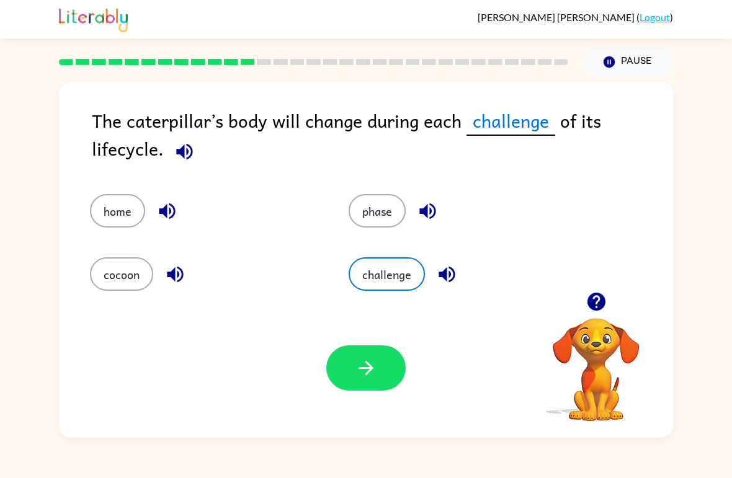
click at [372, 367] on icon "button" at bounding box center [367, 368] width 22 height 22
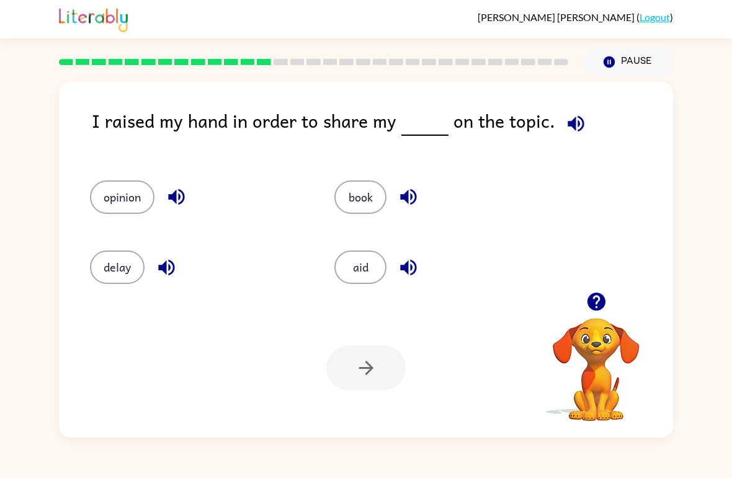
click at [118, 188] on button "opinion" at bounding box center [122, 198] width 65 height 34
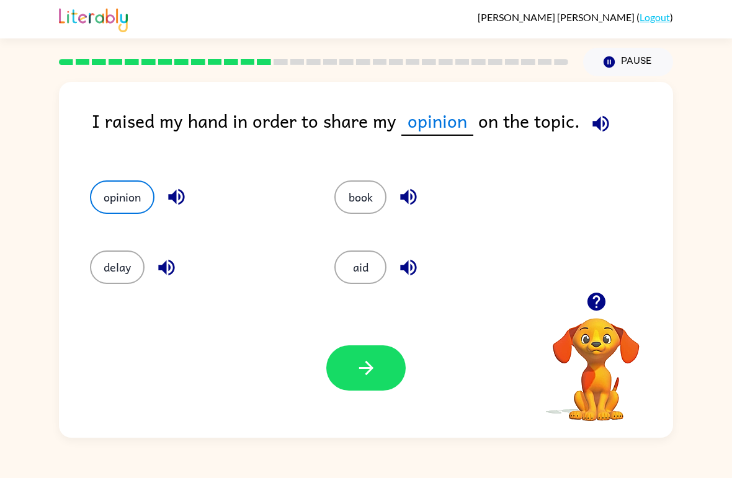
click at [372, 370] on icon "button" at bounding box center [367, 368] width 22 height 22
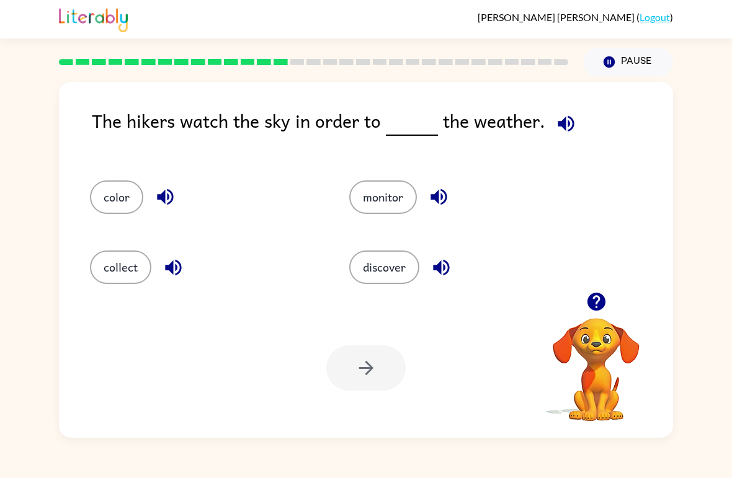
click at [370, 196] on button "monitor" at bounding box center [383, 198] width 68 height 34
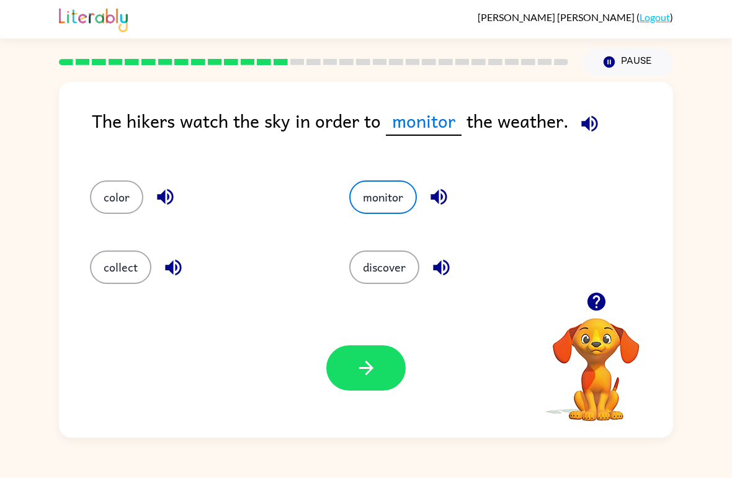
click at [369, 370] on icon "button" at bounding box center [367, 368] width 22 height 22
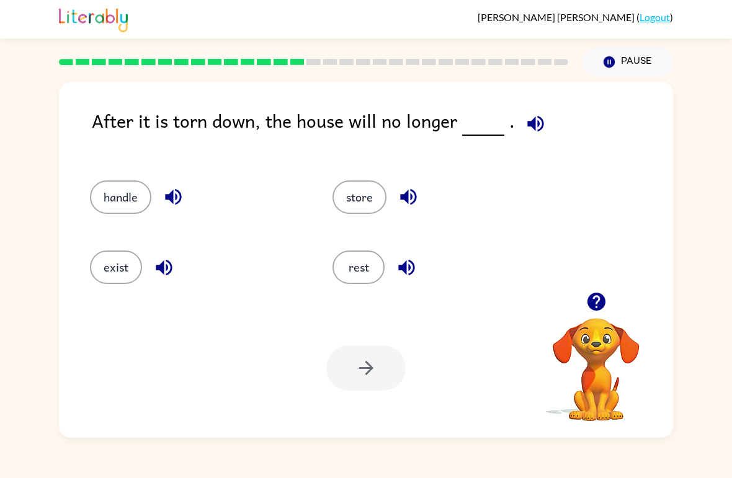
click at [371, 193] on button "store" at bounding box center [360, 198] width 54 height 34
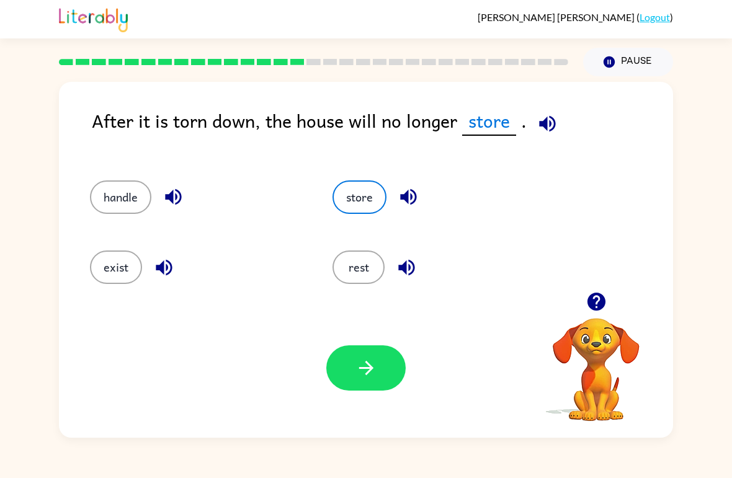
click at [388, 367] on button "button" at bounding box center [365, 368] width 79 height 45
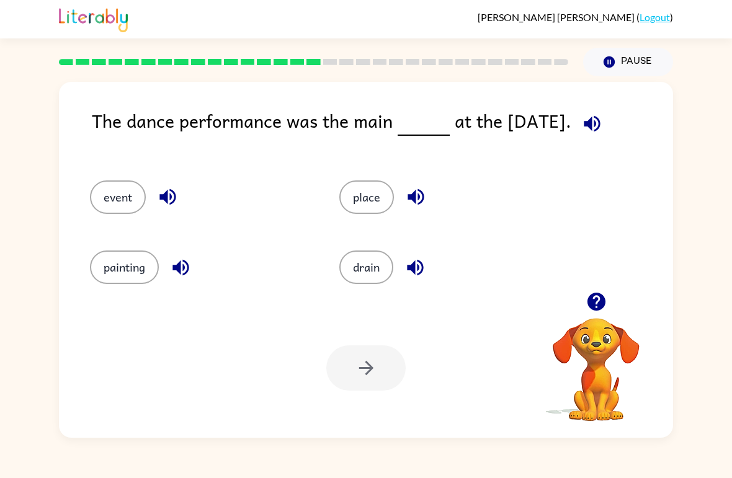
click at [135, 187] on button "event" at bounding box center [118, 198] width 56 height 34
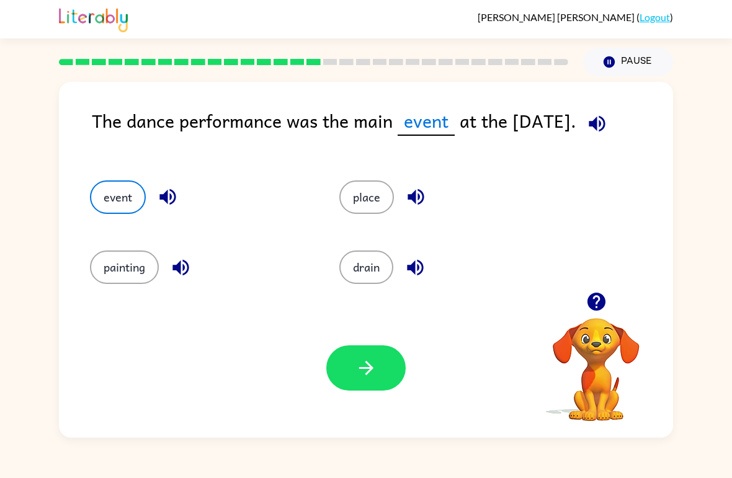
click at [357, 362] on icon "button" at bounding box center [367, 368] width 22 height 22
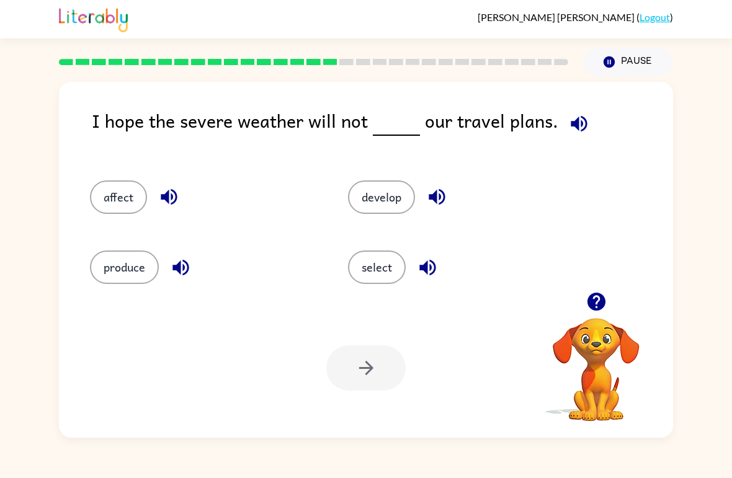
click at [383, 263] on button "select" at bounding box center [377, 268] width 58 height 34
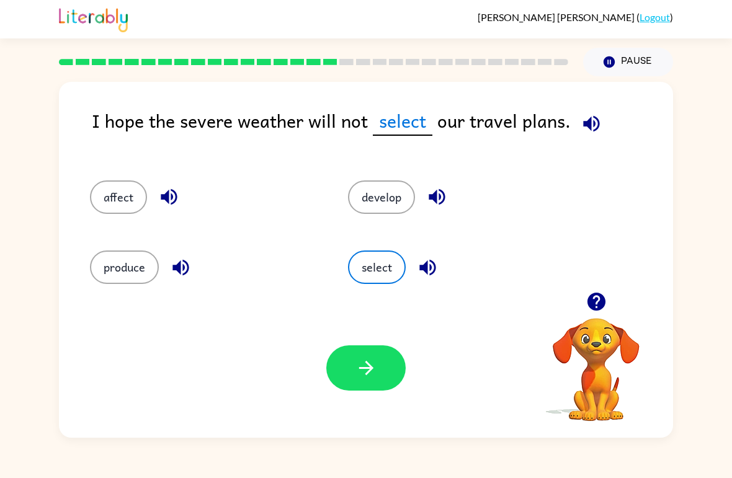
click at [374, 372] on icon "button" at bounding box center [367, 368] width 22 height 22
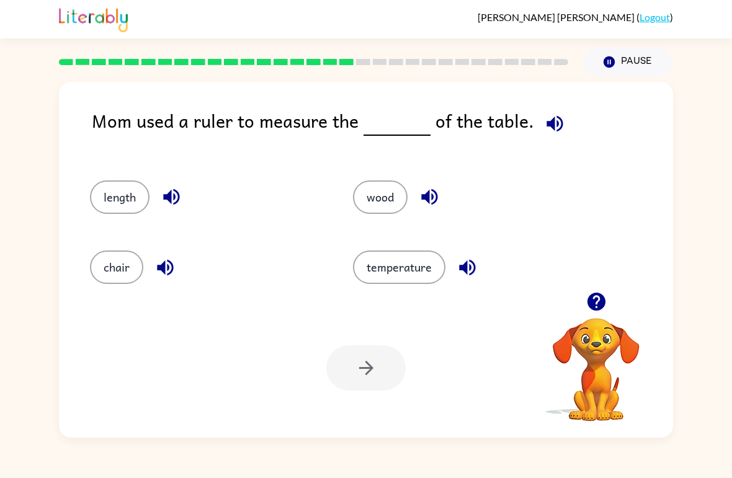
click at [379, 284] on button "temperature" at bounding box center [399, 268] width 92 height 34
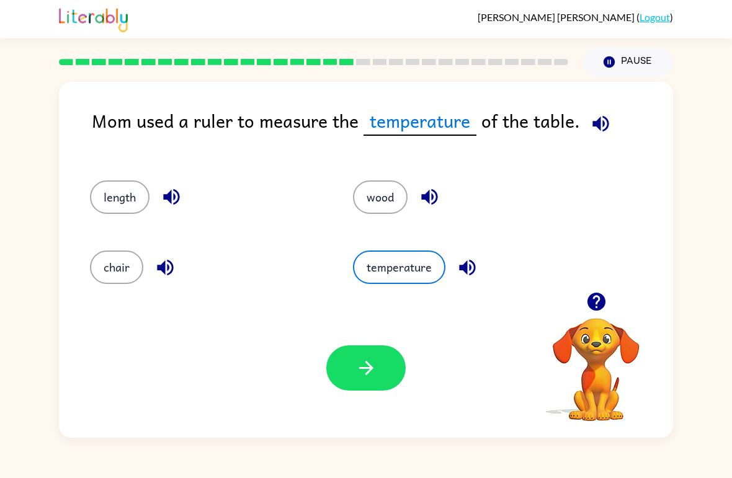
click at [376, 375] on icon "button" at bounding box center [367, 368] width 22 height 22
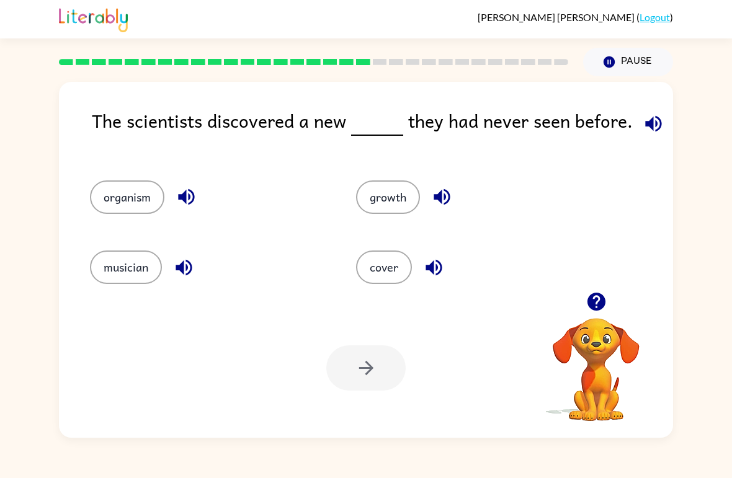
click at [396, 267] on button "cover" at bounding box center [384, 268] width 56 height 34
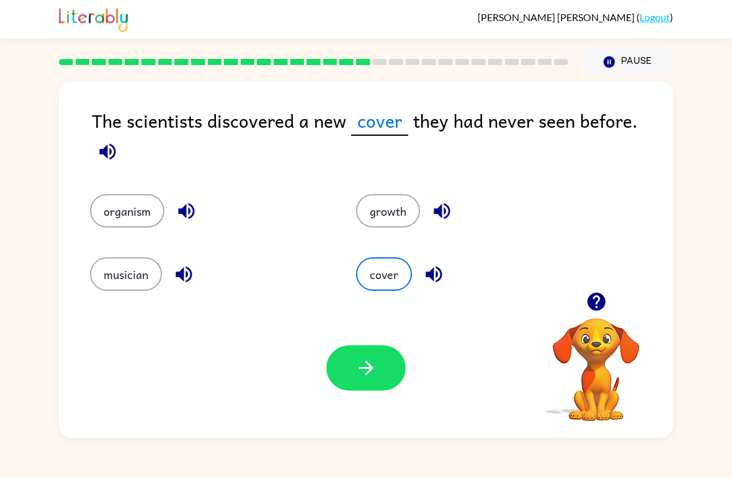
click at [379, 360] on button "button" at bounding box center [365, 368] width 79 height 45
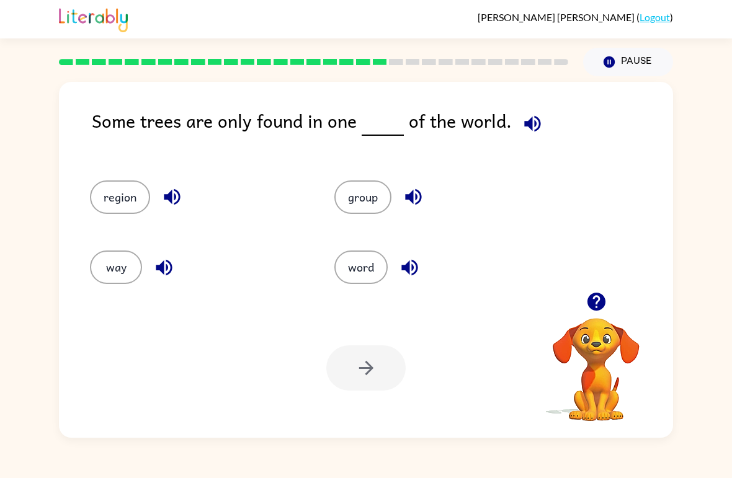
click at [120, 254] on button "way" at bounding box center [116, 268] width 52 height 34
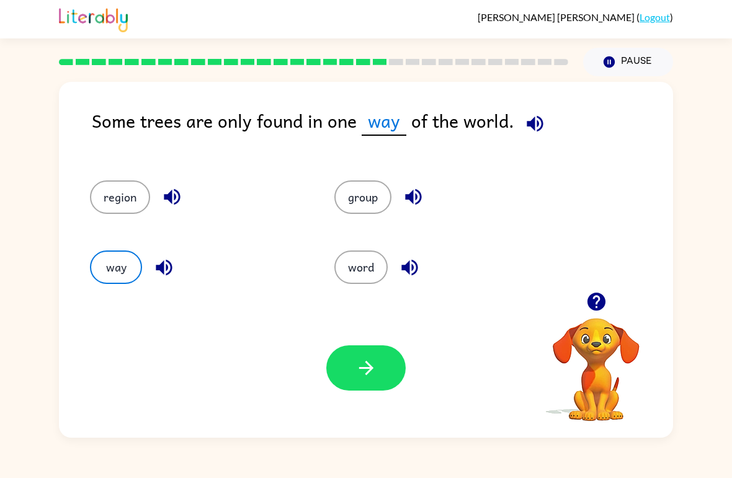
click at [367, 366] on icon "button" at bounding box center [367, 368] width 22 height 22
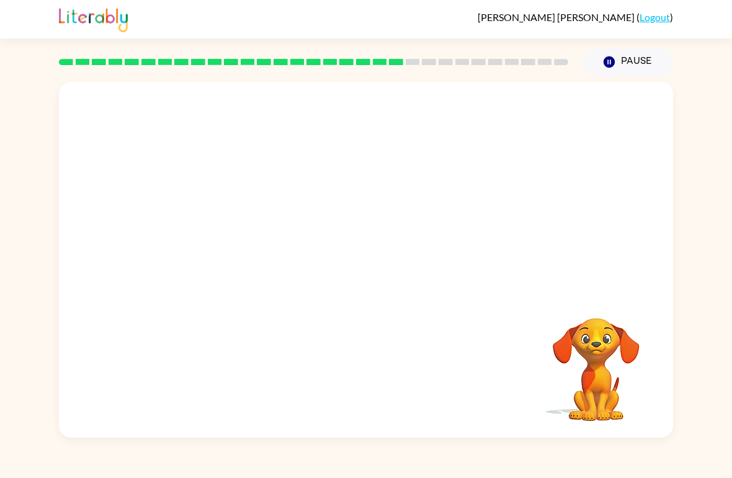
click at [433, 246] on video "Your browser must support playing .mp4 files to use Literably. Please try using…" at bounding box center [366, 187] width 614 height 210
click at [265, 254] on video "Your browser must support playing .mp4 files to use Literably. Please try using…" at bounding box center [366, 187] width 614 height 210
click at [252, 253] on video "Your browser must support playing .mp4 files to use Literably. Please try using…" at bounding box center [366, 187] width 614 height 210
click at [251, 253] on video "Your browser must support playing .mp4 files to use Literably. Please try using…" at bounding box center [366, 187] width 614 height 210
click at [253, 251] on video "Your browser must support playing .mp4 files to use Literably. Please try using…" at bounding box center [366, 187] width 614 height 210
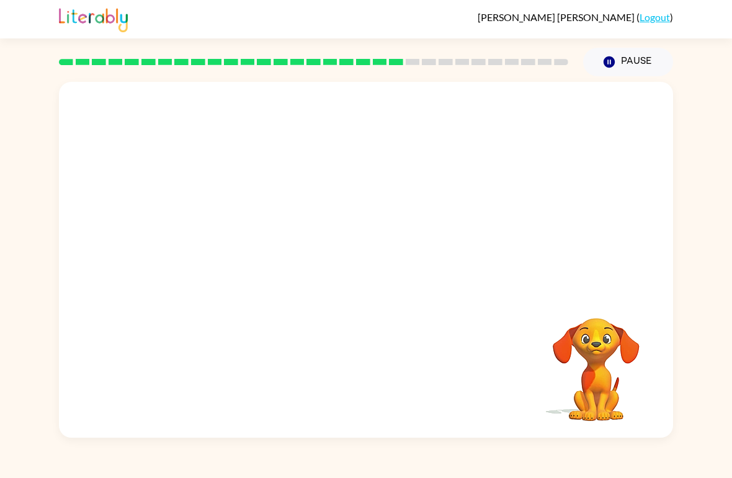
click at [252, 251] on video "Your browser must support playing .mp4 files to use Literably. Please try using…" at bounding box center [366, 187] width 614 height 210
click at [260, 260] on video "Your browser must support playing .mp4 files to use Literably. Please try using…" at bounding box center [366, 187] width 614 height 210
click at [372, 303] on div at bounding box center [366, 260] width 614 height 356
click at [372, 302] on div at bounding box center [366, 260] width 614 height 356
click at [353, 274] on button "button" at bounding box center [365, 266] width 79 height 45
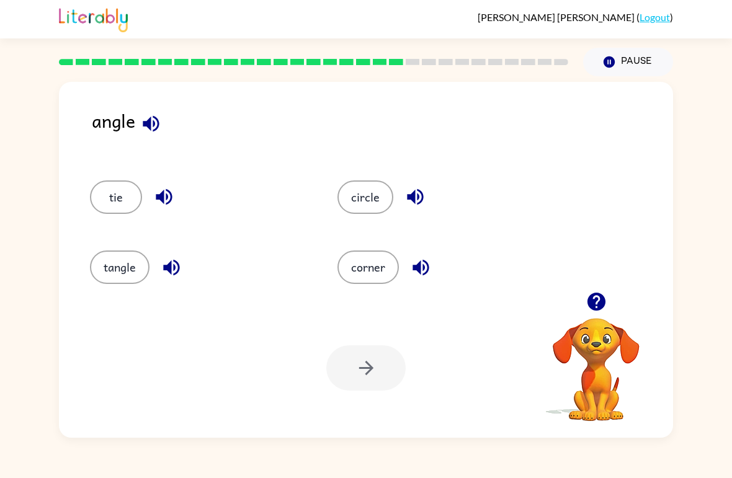
click at [372, 177] on div "circle" at bounding box center [438, 192] width 248 height 70
click at [158, 259] on button "button" at bounding box center [172, 268] width 32 height 32
click at [113, 271] on button "tangle" at bounding box center [120, 268] width 60 height 34
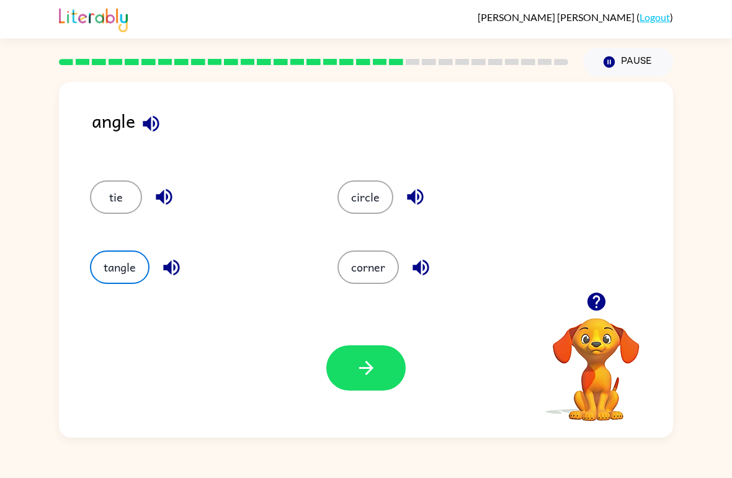
click at [360, 359] on icon "button" at bounding box center [367, 368] width 22 height 22
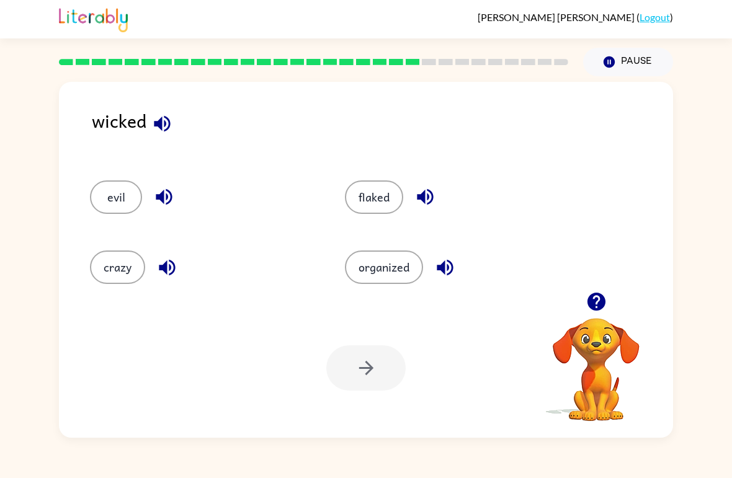
click at [384, 297] on div "organized" at bounding box center [448, 262] width 255 height 70
click at [384, 261] on button "organized" at bounding box center [384, 268] width 78 height 34
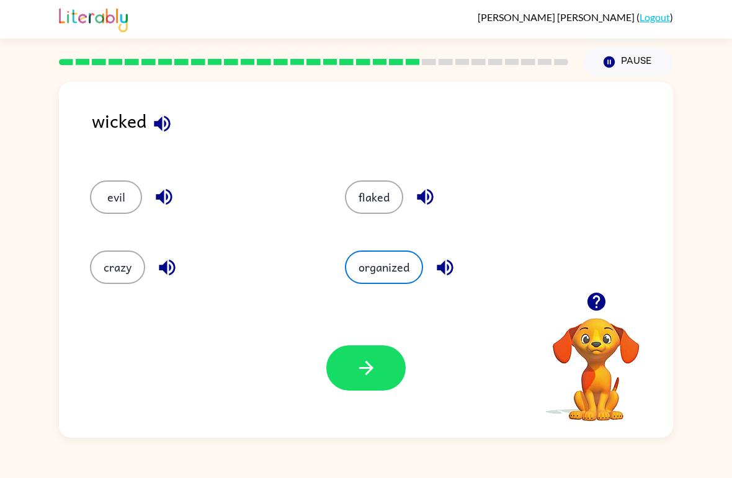
click at [366, 371] on icon "button" at bounding box center [367, 368] width 22 height 22
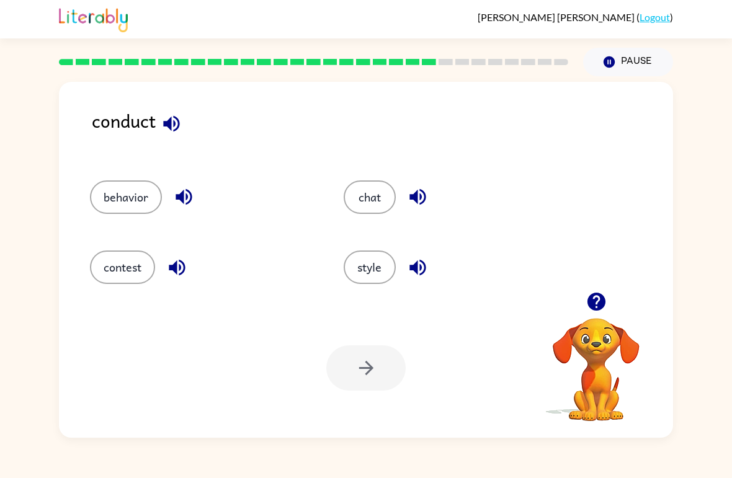
click at [377, 195] on button "chat" at bounding box center [370, 198] width 52 height 34
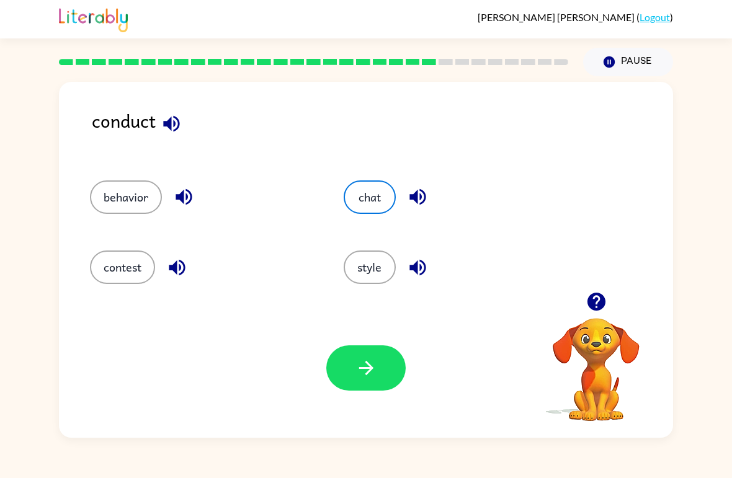
click at [374, 363] on icon "button" at bounding box center [367, 368] width 22 height 22
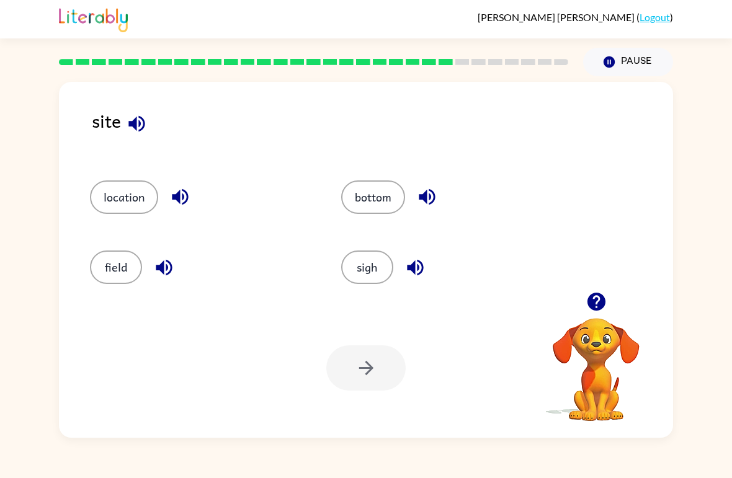
click at [365, 275] on button "sigh" at bounding box center [367, 268] width 52 height 34
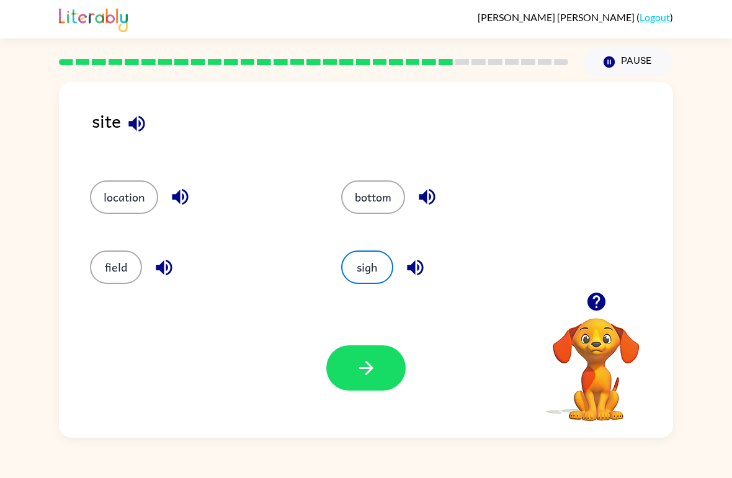
click at [370, 359] on icon "button" at bounding box center [367, 368] width 22 height 22
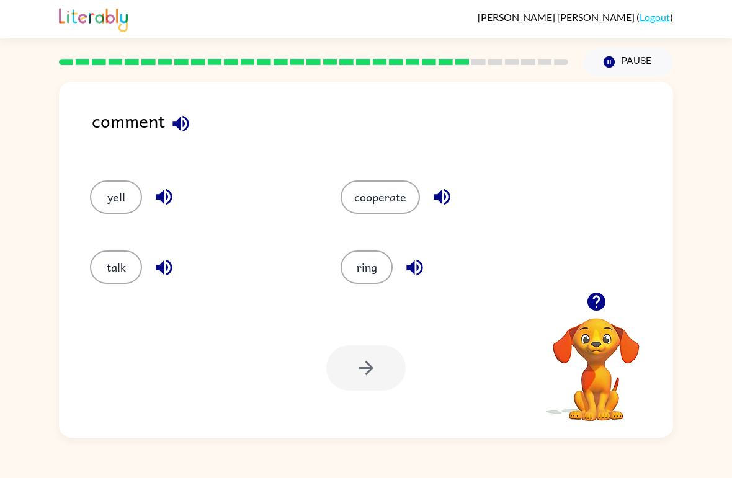
click at [366, 194] on button "cooperate" at bounding box center [380, 198] width 79 height 34
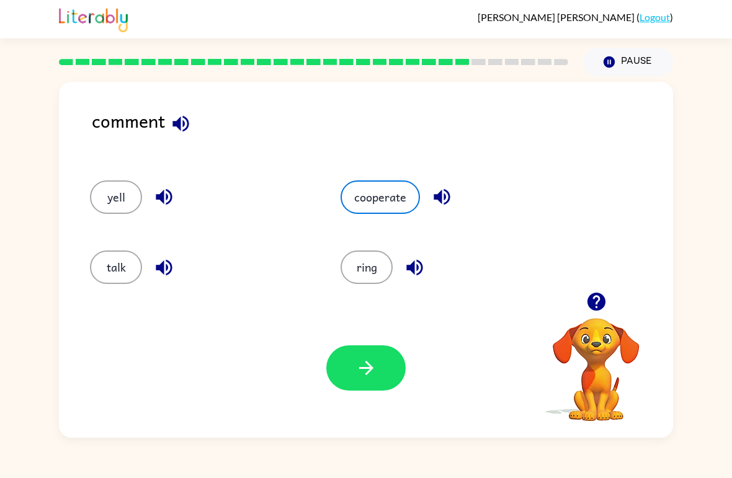
click at [375, 368] on icon "button" at bounding box center [367, 368] width 22 height 22
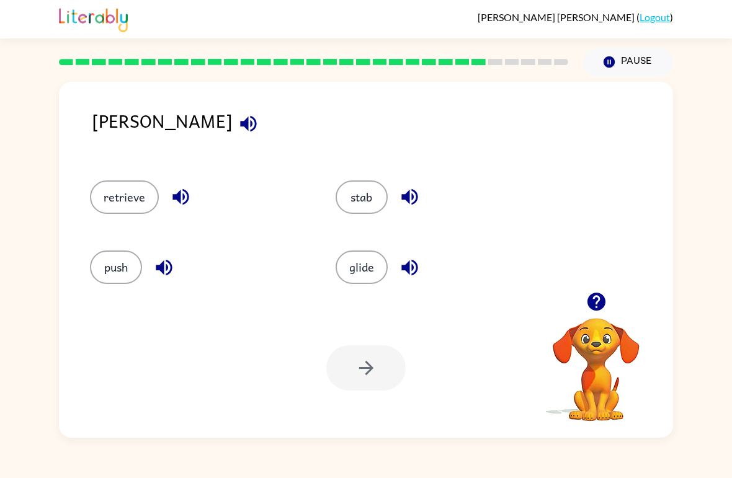
click at [347, 367] on div at bounding box center [365, 368] width 79 height 45
click at [107, 261] on button "push" at bounding box center [116, 268] width 52 height 34
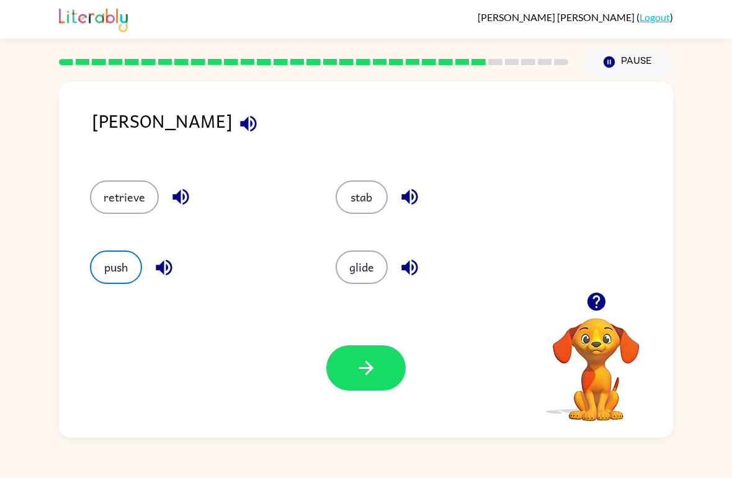
click at [385, 366] on button "button" at bounding box center [365, 368] width 79 height 45
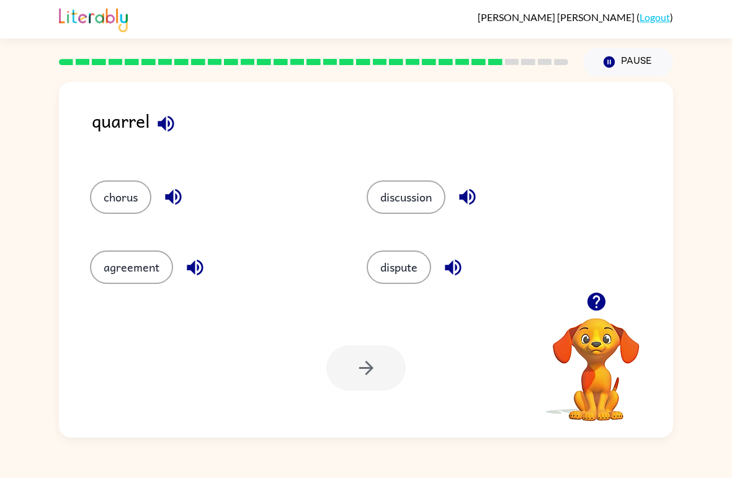
click at [426, 194] on button "discussion" at bounding box center [406, 198] width 79 height 34
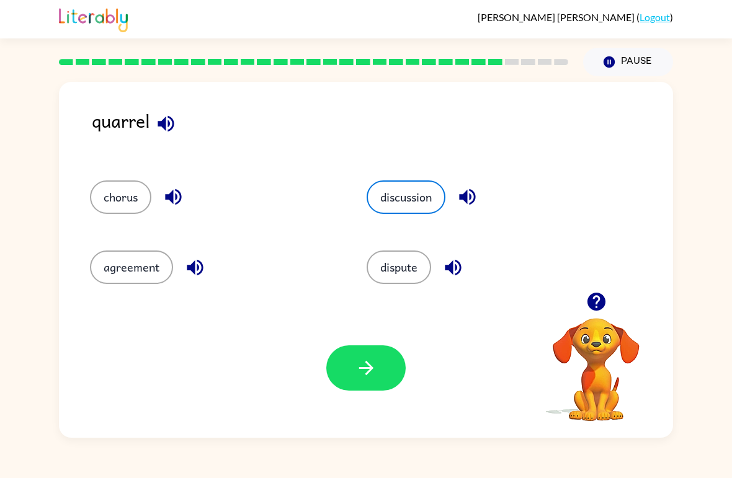
click at [385, 364] on button "button" at bounding box center [365, 368] width 79 height 45
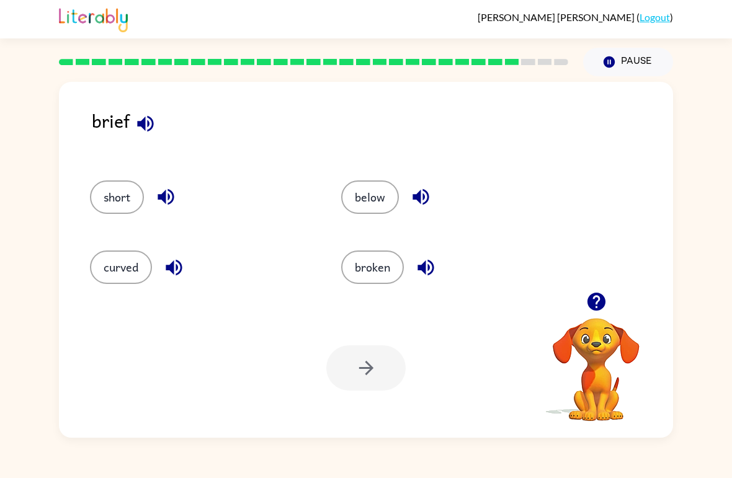
click at [117, 205] on button "short" at bounding box center [117, 198] width 54 height 34
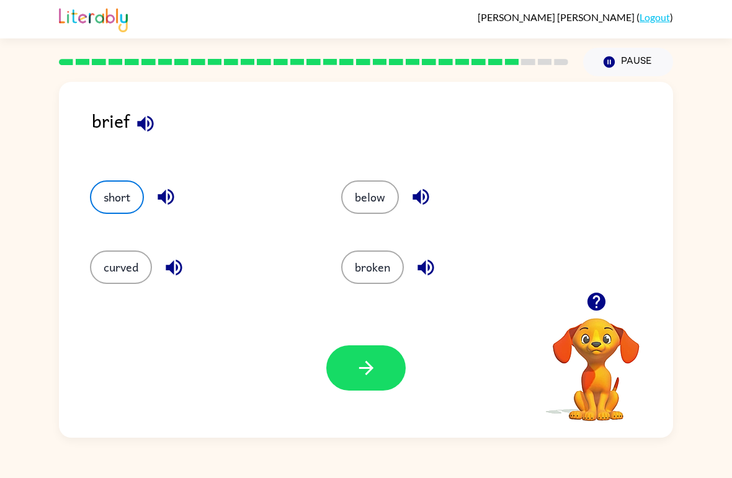
click at [375, 370] on icon "button" at bounding box center [367, 368] width 22 height 22
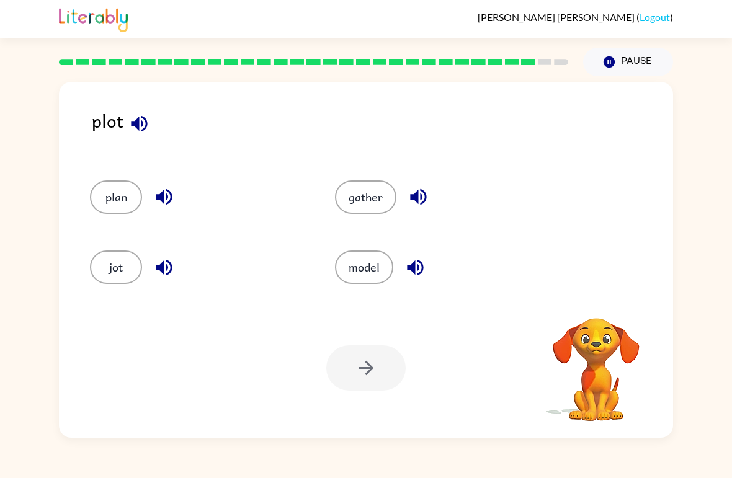
click at [109, 183] on button "plan" at bounding box center [116, 198] width 52 height 34
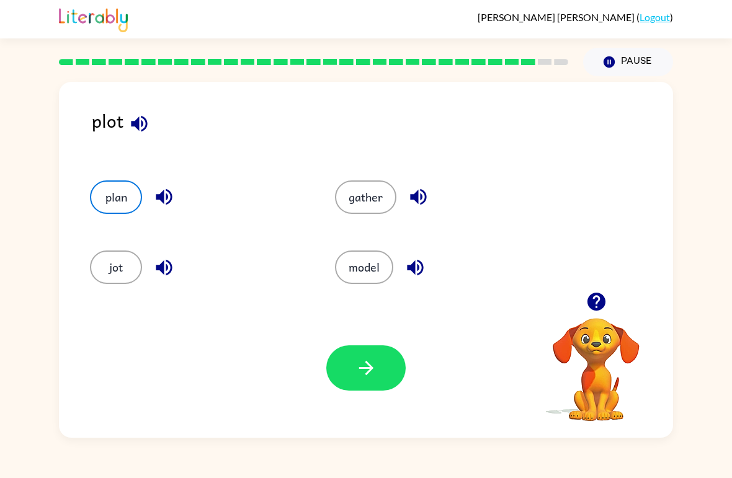
click at [357, 380] on button "button" at bounding box center [365, 368] width 79 height 45
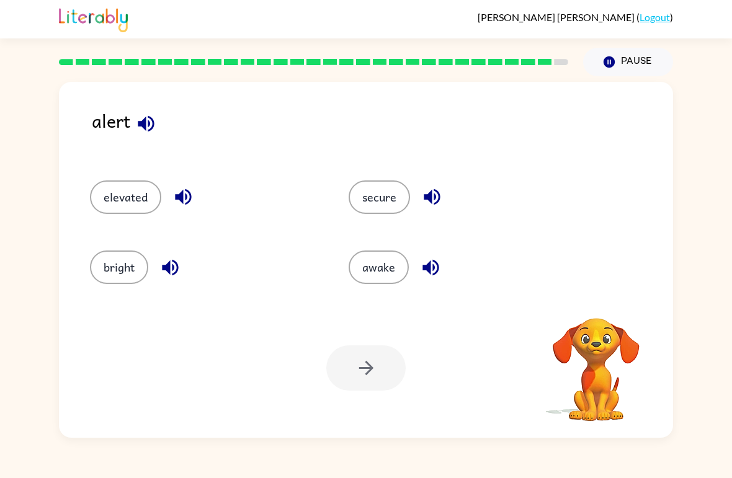
click at [385, 199] on button "secure" at bounding box center [379, 198] width 61 height 34
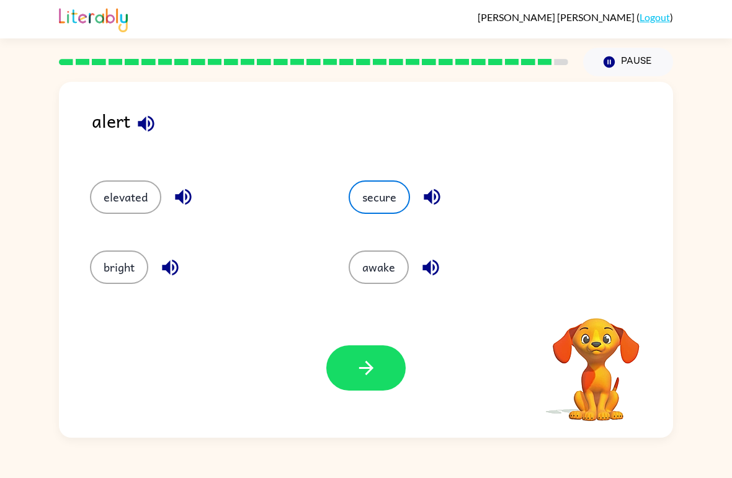
click at [380, 368] on button "button" at bounding box center [365, 368] width 79 height 45
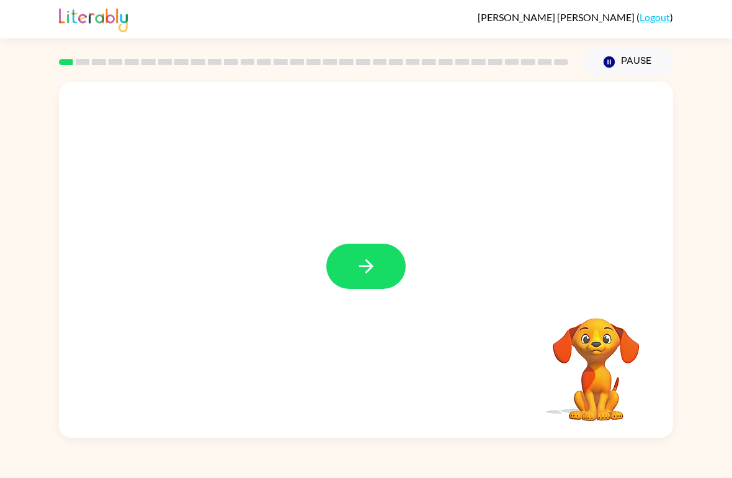
click at [336, 280] on button "button" at bounding box center [365, 266] width 79 height 45
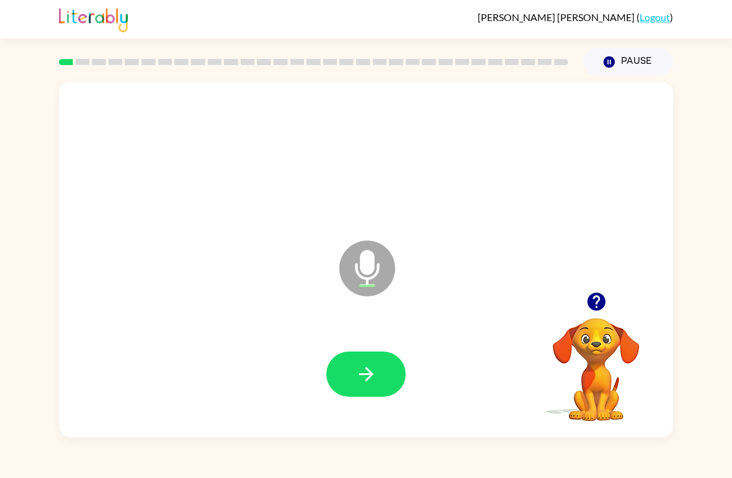
click at [388, 380] on button "button" at bounding box center [365, 374] width 79 height 45
click at [380, 371] on button "button" at bounding box center [365, 374] width 79 height 45
click at [377, 362] on button "button" at bounding box center [365, 374] width 79 height 45
click at [367, 380] on icon "button" at bounding box center [366, 374] width 14 height 14
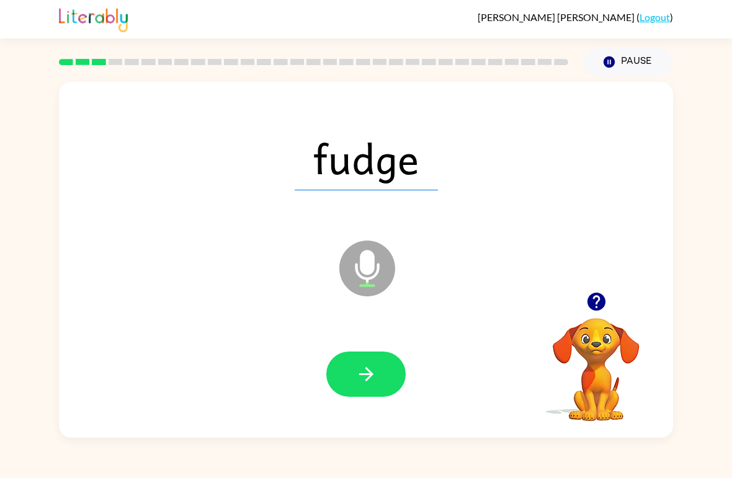
click at [369, 381] on icon "button" at bounding box center [367, 375] width 22 height 22
click at [378, 379] on button "button" at bounding box center [365, 374] width 79 height 45
click at [372, 362] on button "button" at bounding box center [365, 374] width 79 height 45
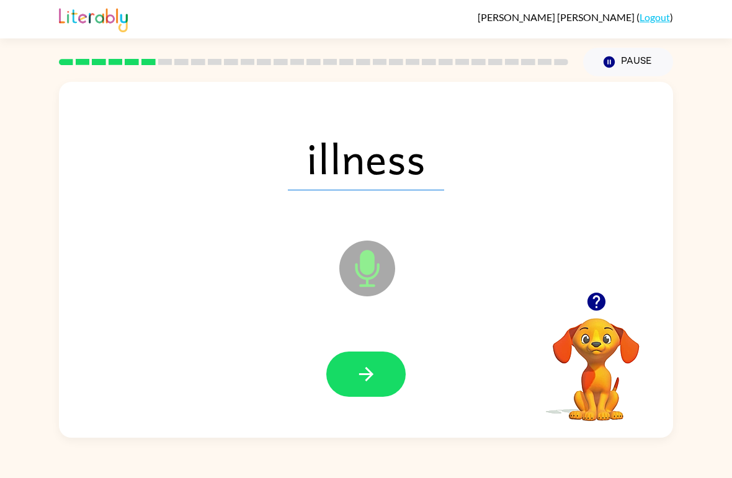
click at [377, 377] on button "button" at bounding box center [365, 374] width 79 height 45
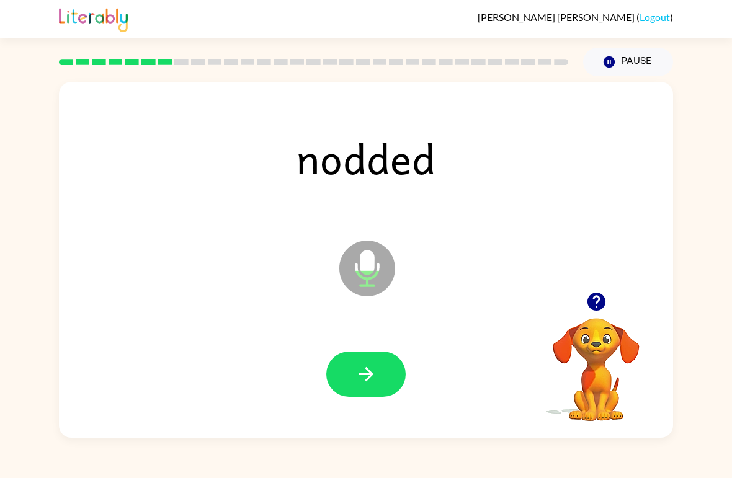
click at [354, 373] on button "button" at bounding box center [365, 374] width 79 height 45
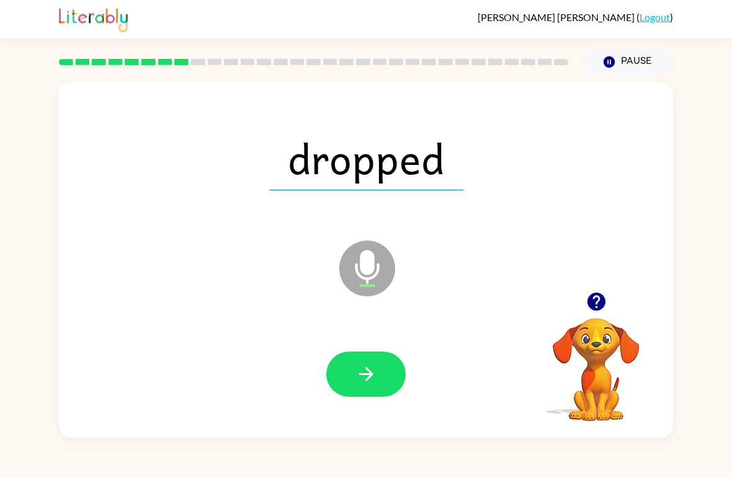
click at [382, 384] on button "button" at bounding box center [365, 374] width 79 height 45
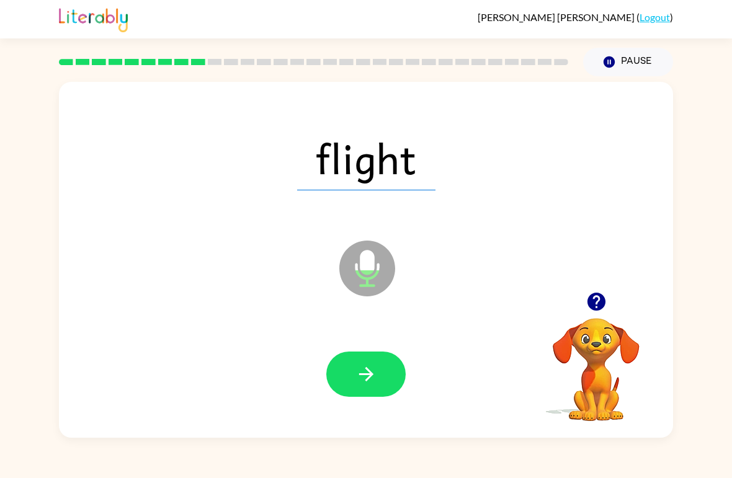
click at [372, 380] on icon "button" at bounding box center [367, 375] width 22 height 22
click at [385, 384] on button "button" at bounding box center [365, 374] width 79 height 45
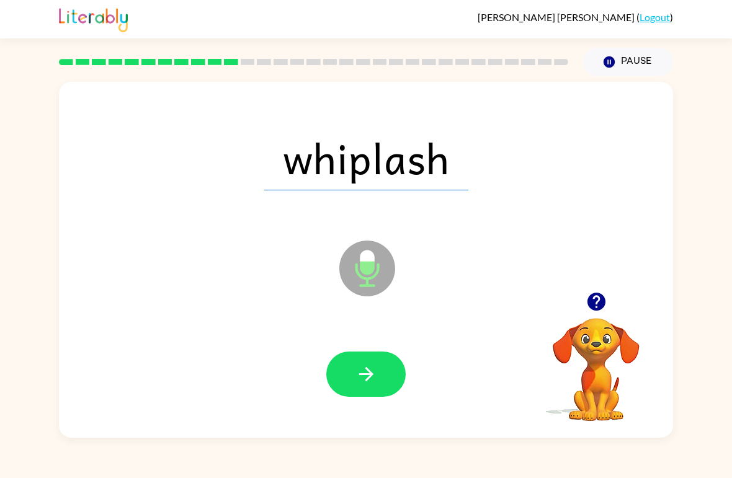
click at [370, 374] on icon "button" at bounding box center [366, 374] width 14 height 14
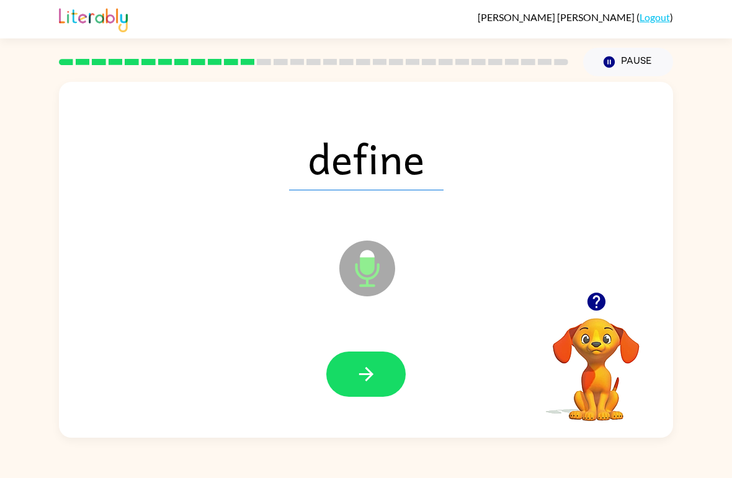
click at [368, 369] on icon "button" at bounding box center [367, 375] width 22 height 22
click at [377, 379] on button "button" at bounding box center [365, 374] width 79 height 45
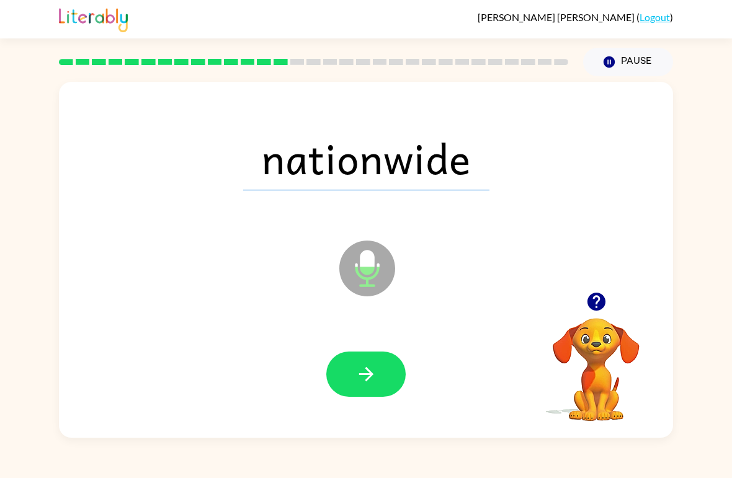
click at [375, 388] on button "button" at bounding box center [365, 374] width 79 height 45
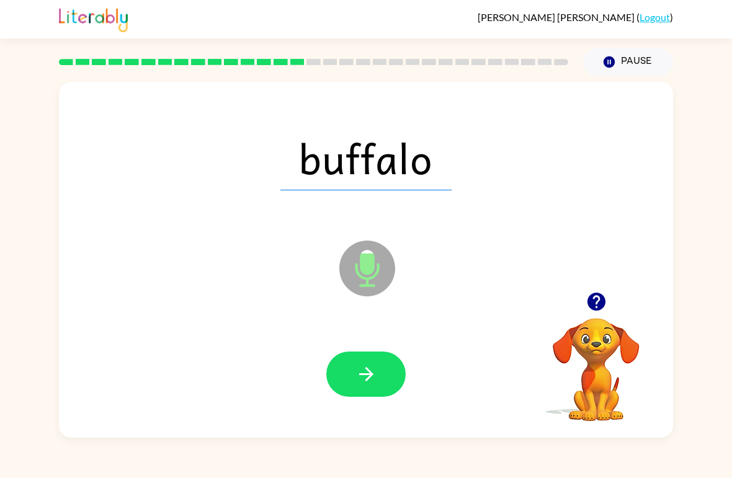
click at [381, 382] on button "button" at bounding box center [365, 374] width 79 height 45
click at [367, 390] on button "button" at bounding box center [365, 374] width 79 height 45
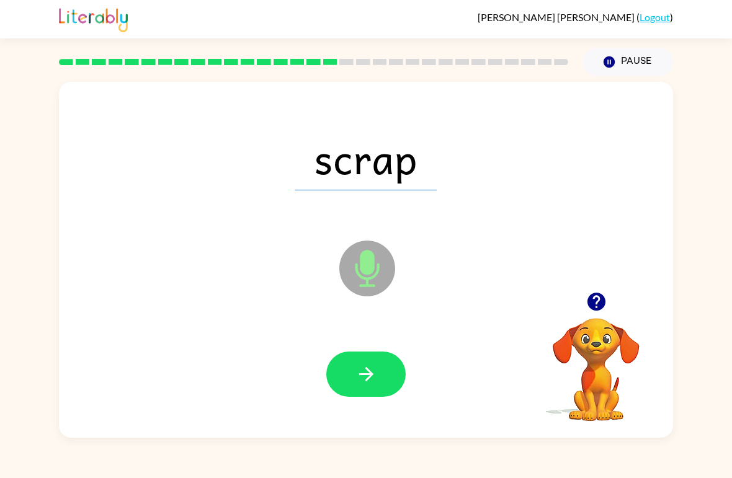
click at [360, 381] on icon "button" at bounding box center [367, 375] width 22 height 22
click at [371, 375] on icon "button" at bounding box center [366, 374] width 14 height 14
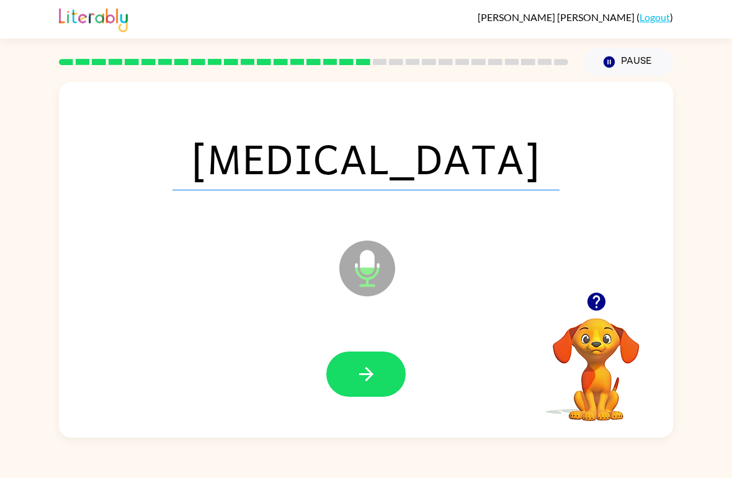
click at [377, 366] on icon "button" at bounding box center [367, 375] width 22 height 22
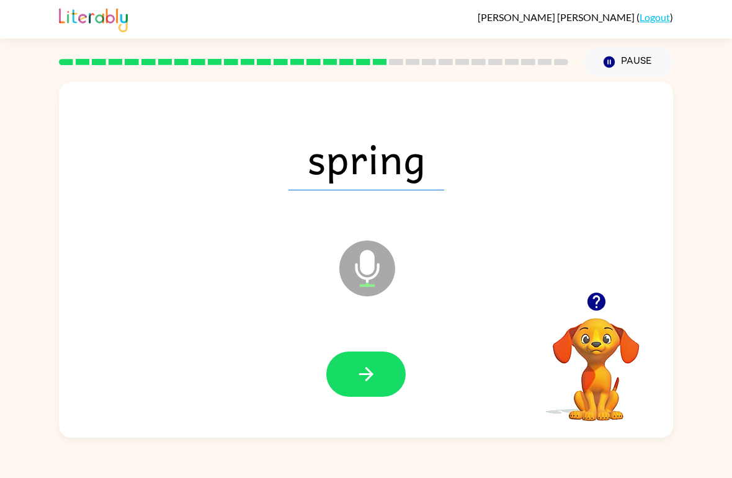
click at [377, 380] on icon "button" at bounding box center [367, 375] width 22 height 22
click at [382, 380] on button "button" at bounding box center [365, 374] width 79 height 45
click at [390, 377] on button "button" at bounding box center [365, 374] width 79 height 45
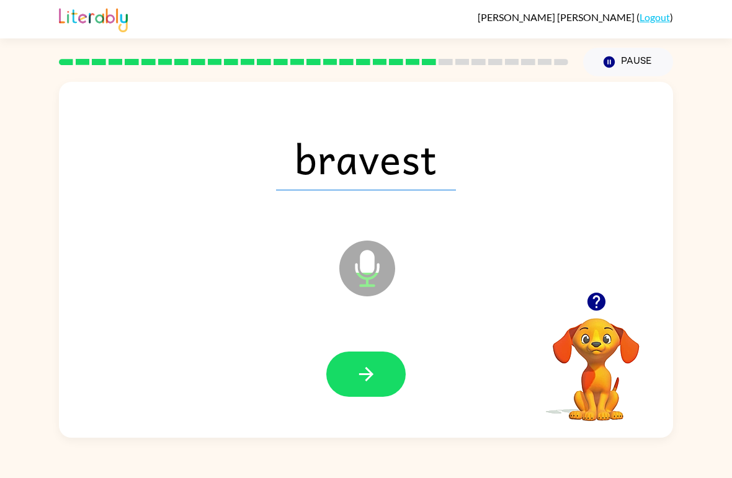
click at [366, 373] on icon "button" at bounding box center [367, 375] width 22 height 22
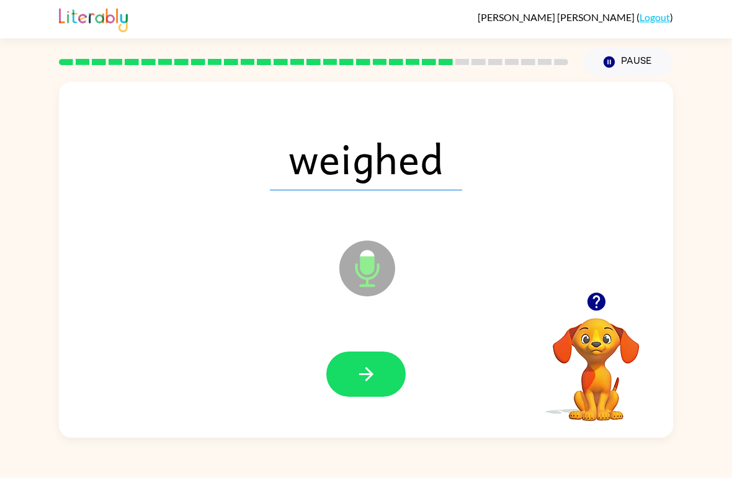
click at [377, 357] on button "button" at bounding box center [365, 374] width 79 height 45
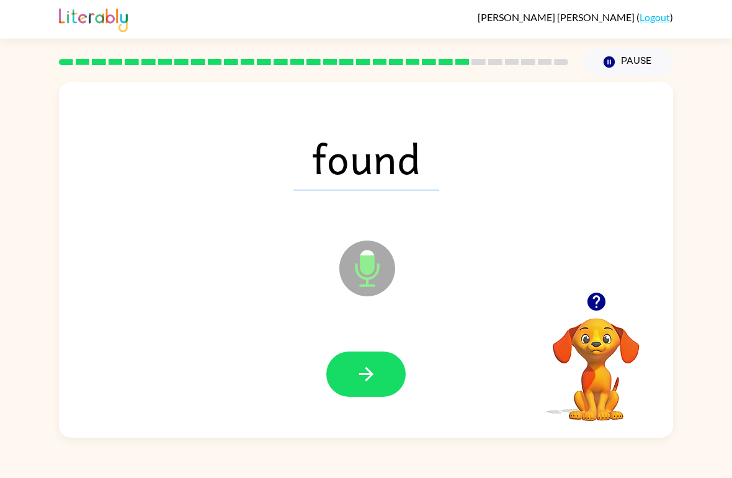
click at [378, 372] on button "button" at bounding box center [365, 374] width 79 height 45
click at [379, 397] on button "button" at bounding box center [365, 374] width 79 height 45
click at [377, 387] on button "button" at bounding box center [365, 374] width 79 height 45
click at [366, 369] on icon "button" at bounding box center [366, 374] width 14 height 14
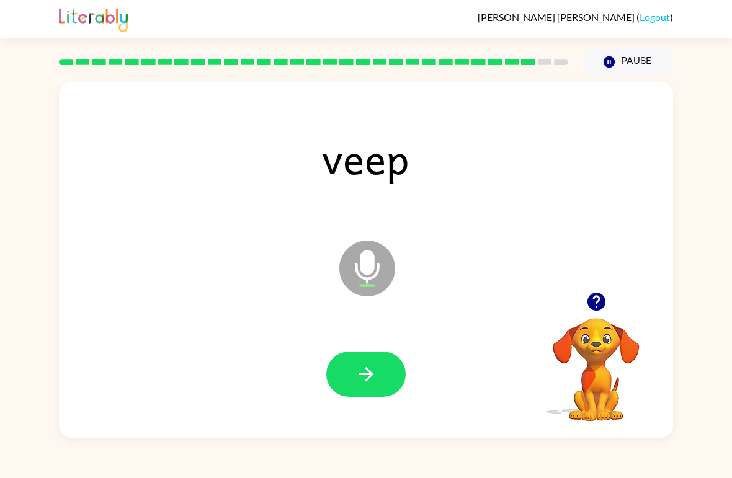
click at [375, 382] on icon "button" at bounding box center [367, 375] width 22 height 22
click at [368, 371] on icon "button" at bounding box center [366, 374] width 14 height 14
